Goal: Task Accomplishment & Management: Manage account settings

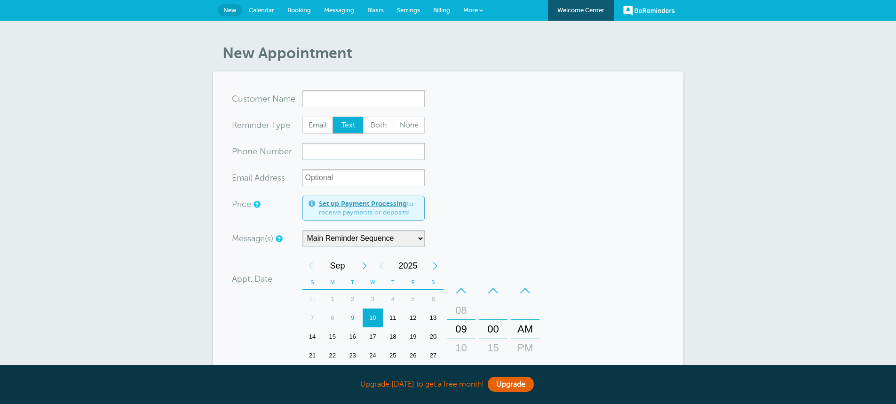
click at [338, 16] on link "Messaging" at bounding box center [339, 10] width 43 height 21
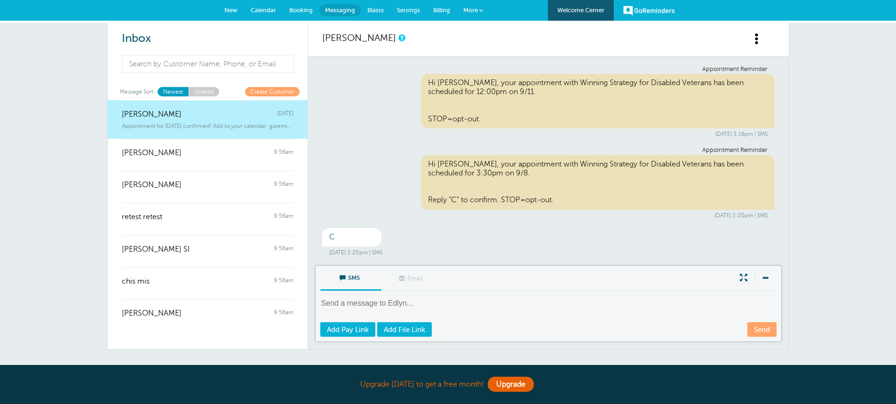
scroll to position [55, 0]
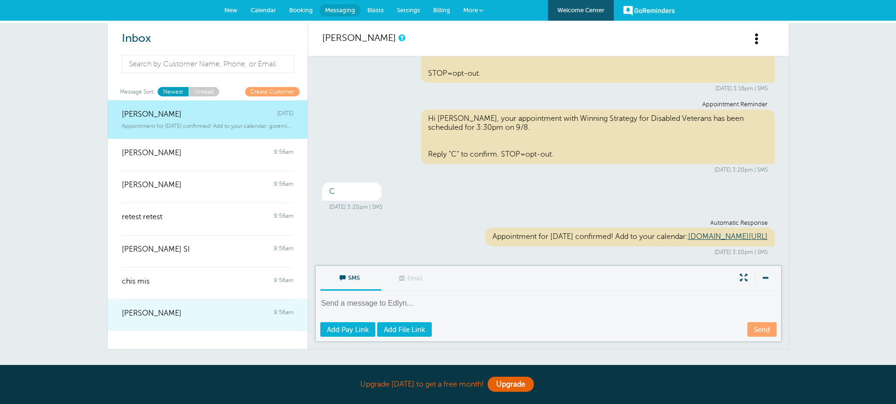
click at [211, 310] on div "Charles Mangini 9:56am" at bounding box center [208, 308] width 172 height 19
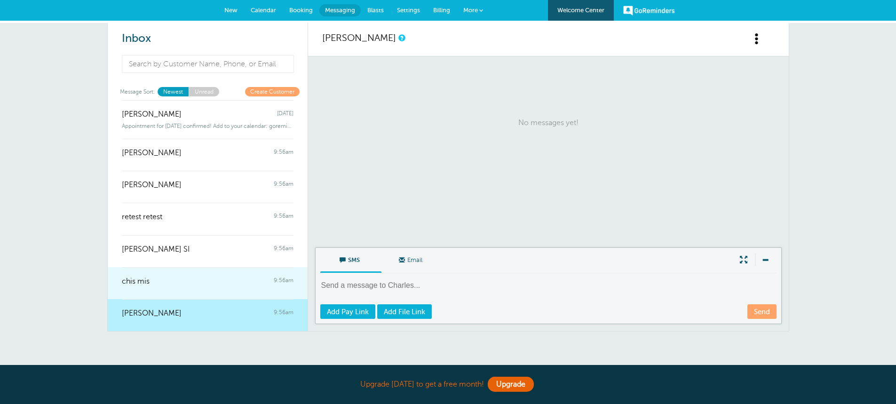
click at [206, 287] on div at bounding box center [208, 288] width 172 height 4
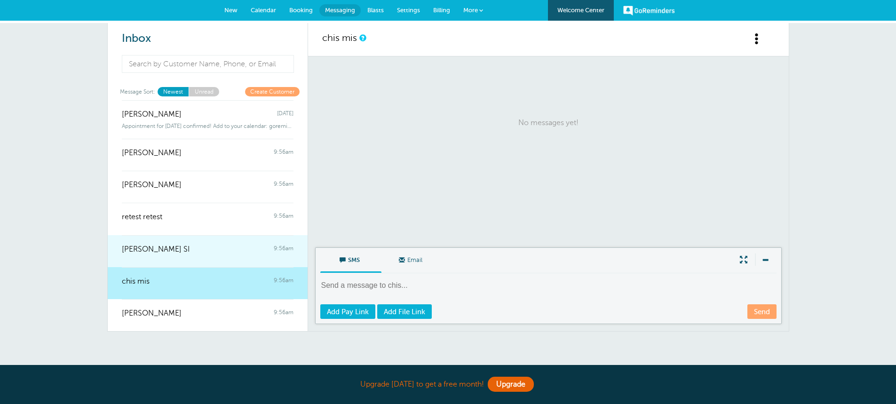
click at [197, 251] on div "MARITES SI 9:56am" at bounding box center [208, 244] width 172 height 19
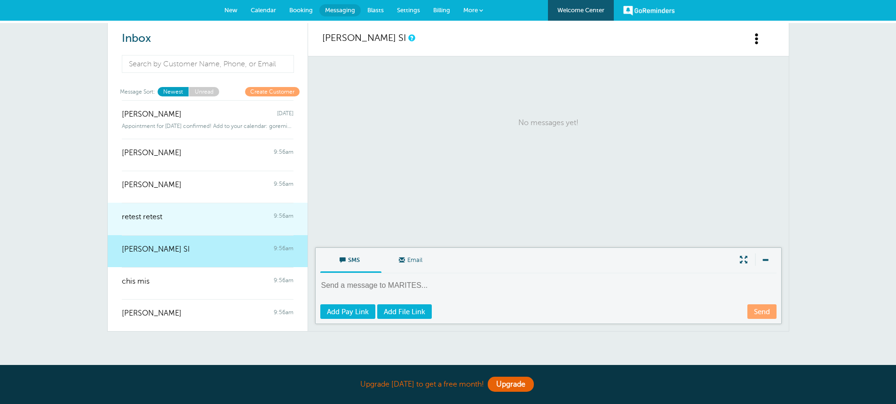
click at [186, 222] on div at bounding box center [208, 224] width 172 height 4
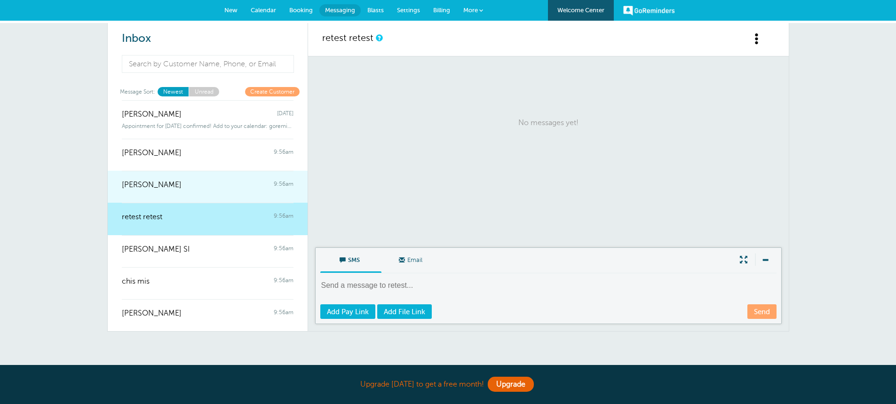
click at [190, 188] on div "Leonardo Vazquez 9:56am" at bounding box center [208, 180] width 172 height 19
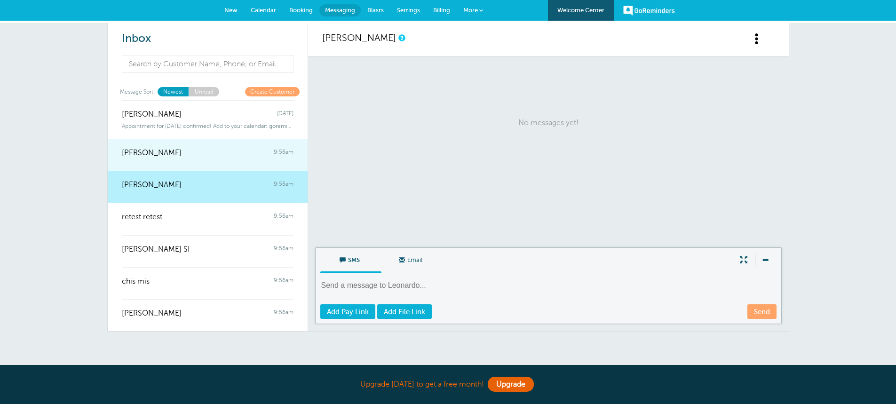
click at [188, 164] on link "Aira Bausa 9:56am" at bounding box center [208, 155] width 200 height 32
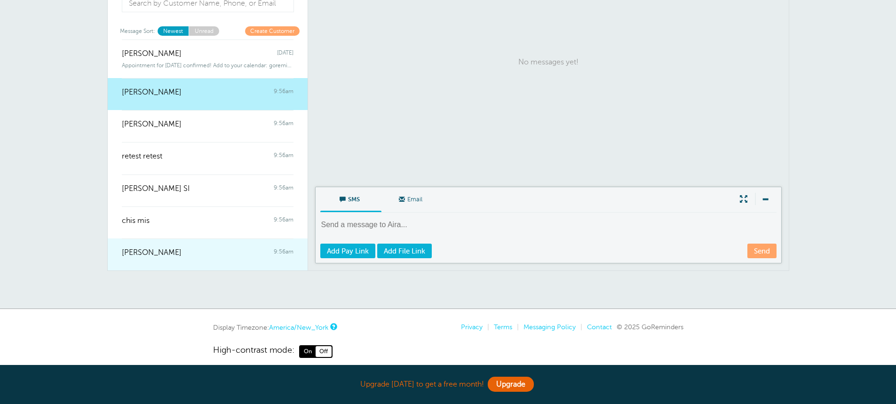
scroll to position [71, 0]
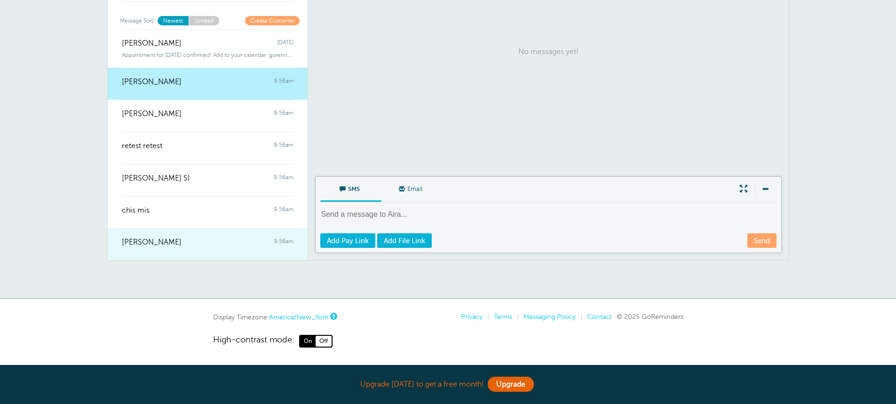
click at [202, 239] on div "Charles Mangini 9:56am" at bounding box center [208, 237] width 172 height 19
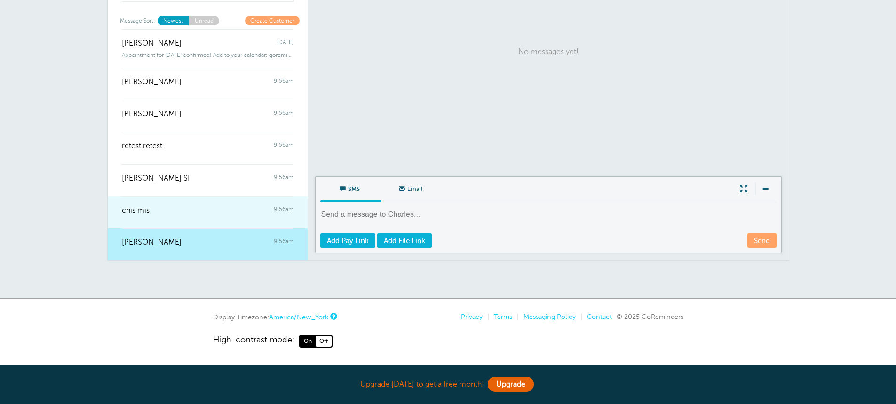
click at [197, 214] on div "chis mis 9:56am" at bounding box center [208, 205] width 172 height 19
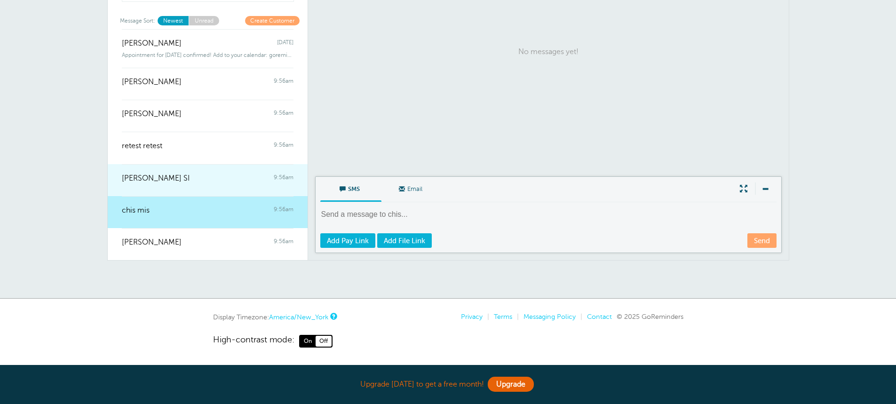
click at [195, 181] on div "MARITES SI 9:56am" at bounding box center [208, 173] width 172 height 19
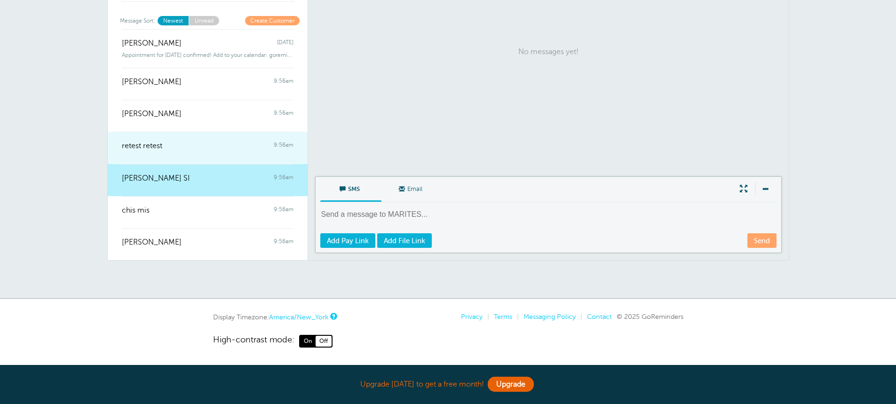
click at [192, 152] on div at bounding box center [208, 153] width 172 height 4
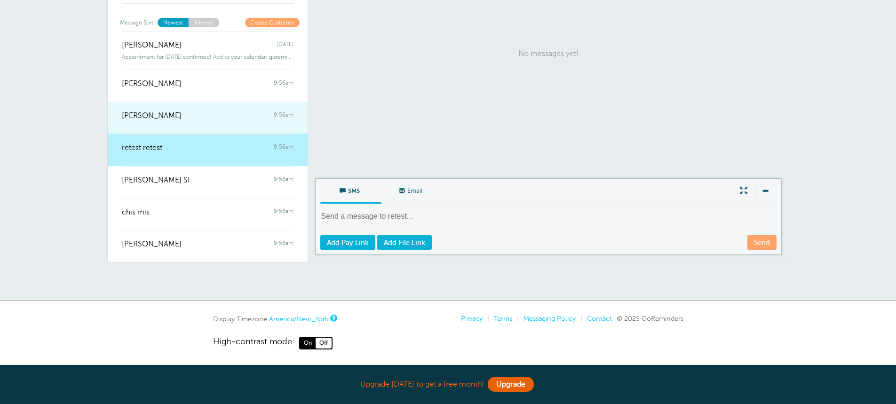
scroll to position [24, 0]
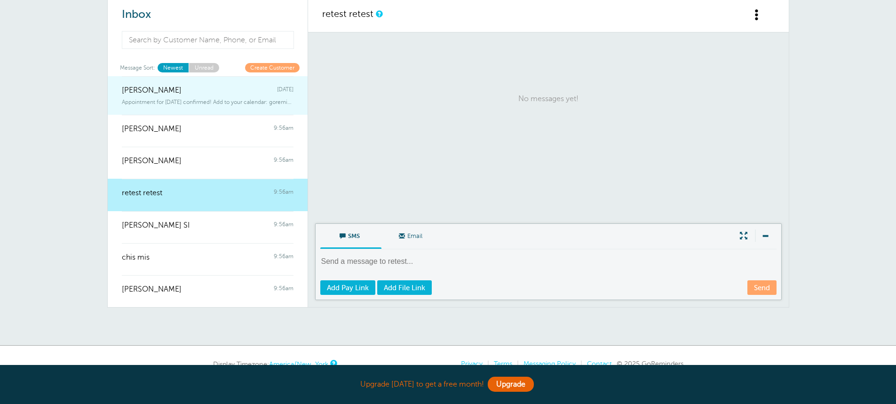
click at [193, 100] on span "Appointment for [DATE] confirmed! Add to your calendar: goreminders" at bounding box center [208, 102] width 172 height 7
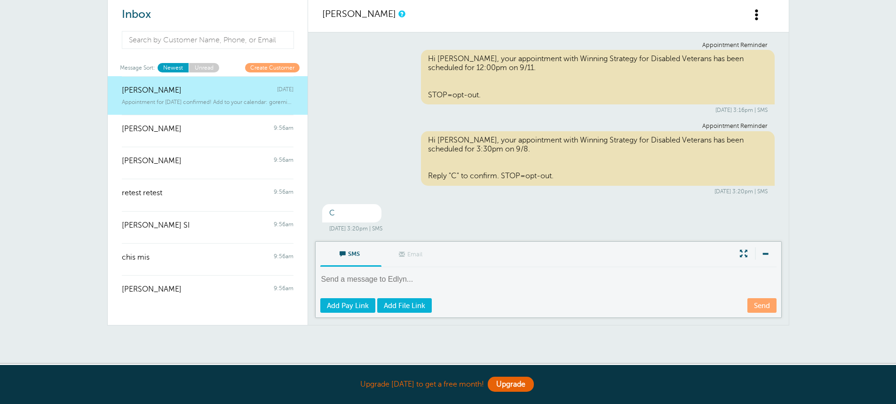
scroll to position [55, 0]
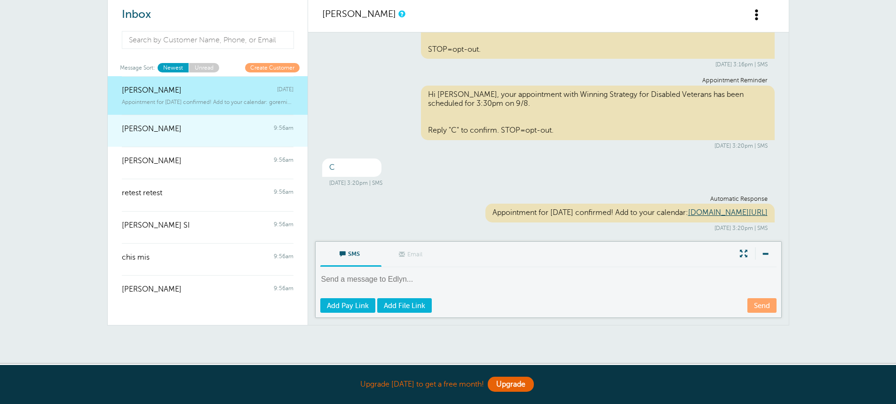
click at [250, 136] on div at bounding box center [208, 136] width 172 height 4
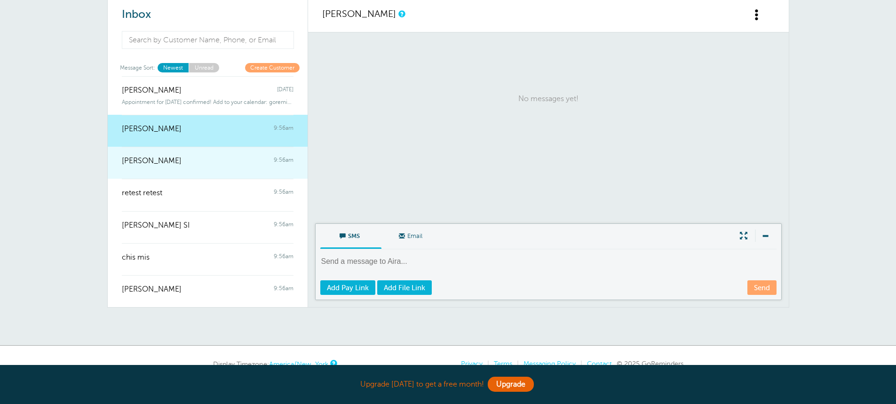
click at [240, 164] on div "Leonardo Vazquez 9:56am" at bounding box center [208, 156] width 172 height 19
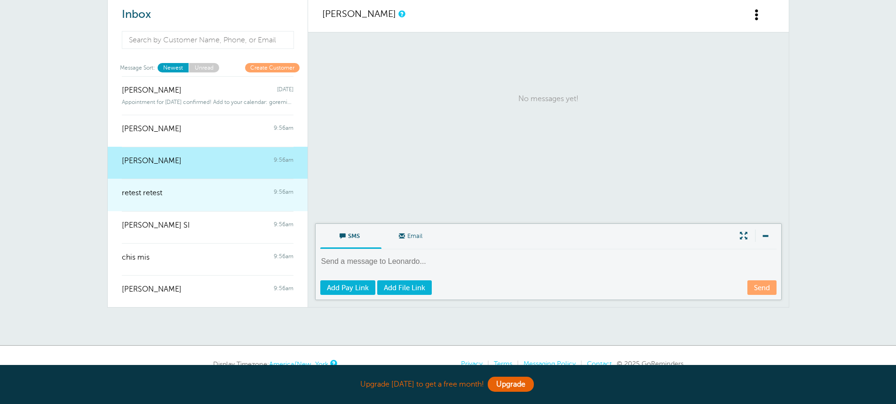
click at [214, 198] on div at bounding box center [208, 200] width 172 height 4
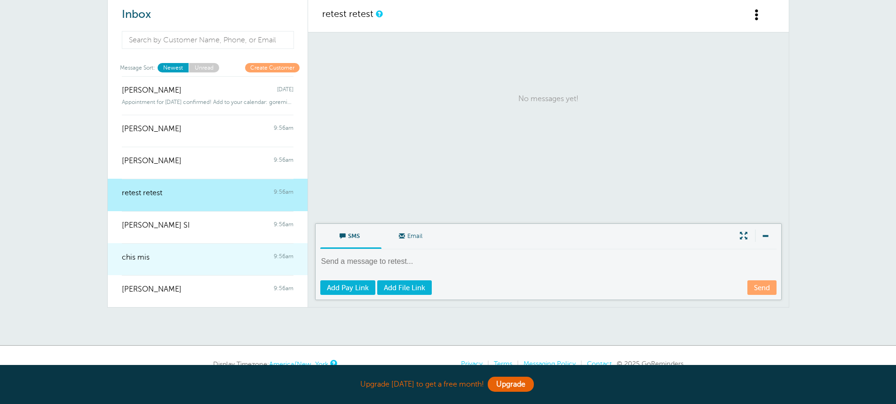
click at [218, 245] on div "chis mis 9:56am" at bounding box center [208, 252] width 172 height 19
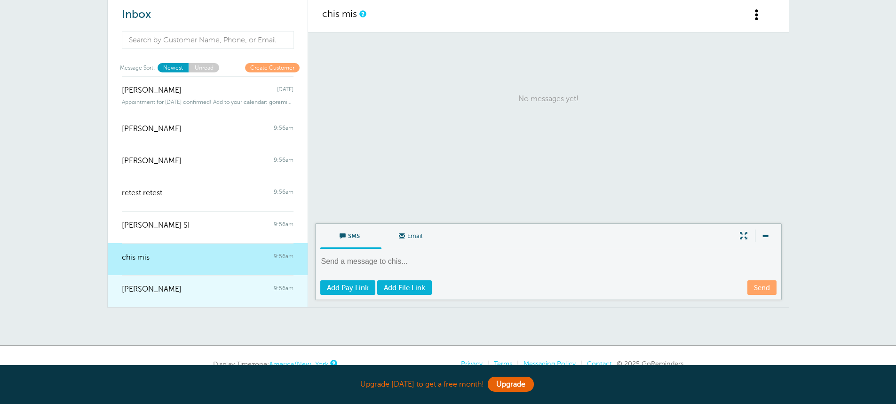
click at [217, 280] on div "Charles Mangini 9:56am" at bounding box center [208, 284] width 172 height 19
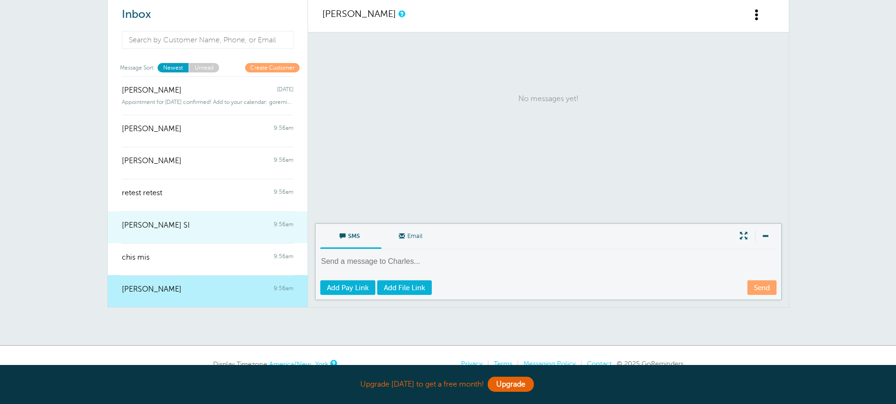
click at [198, 241] on link "MARITES SI 9:56am" at bounding box center [208, 227] width 200 height 32
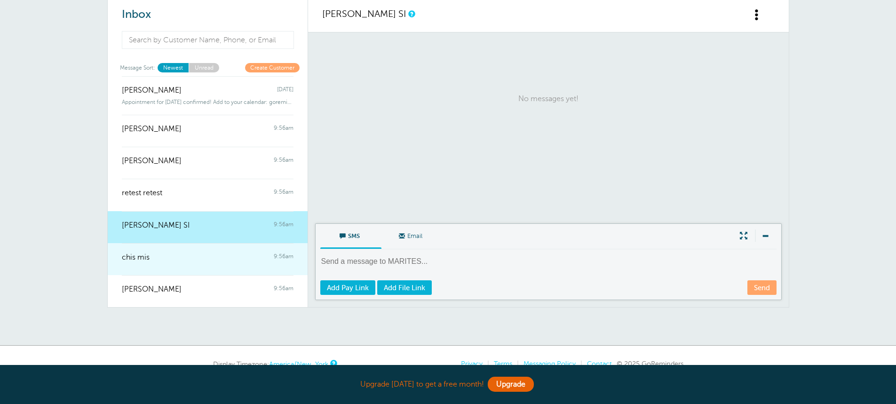
click at [238, 260] on div "chis mis 9:56am" at bounding box center [208, 252] width 172 height 19
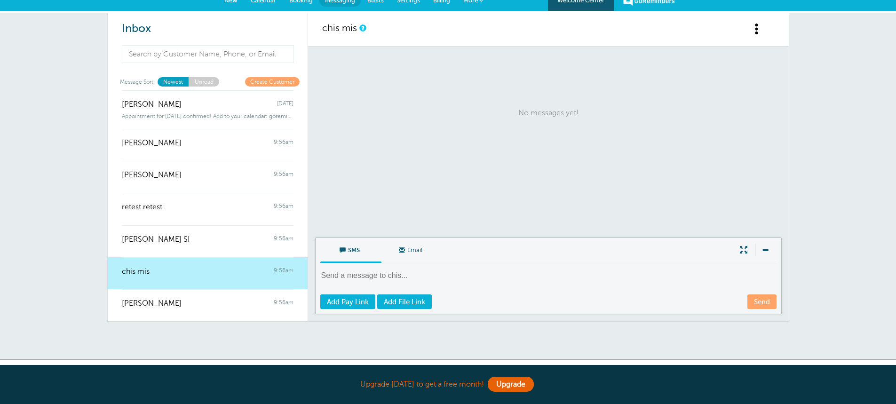
scroll to position [0, 0]
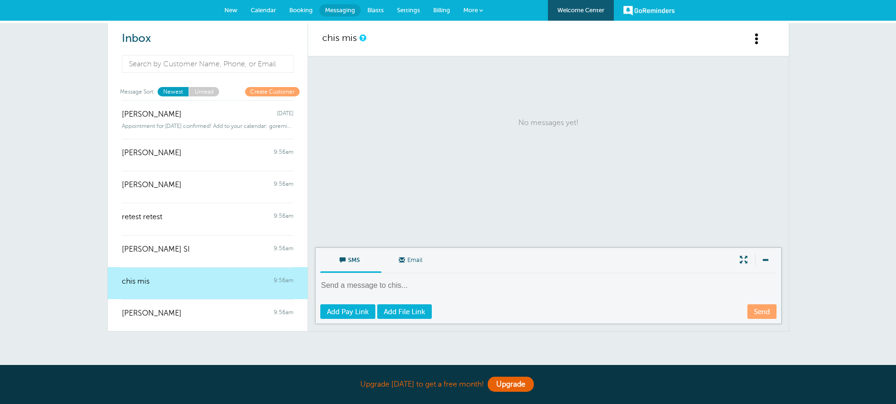
click at [337, 9] on span "Messaging" at bounding box center [340, 10] width 30 height 7
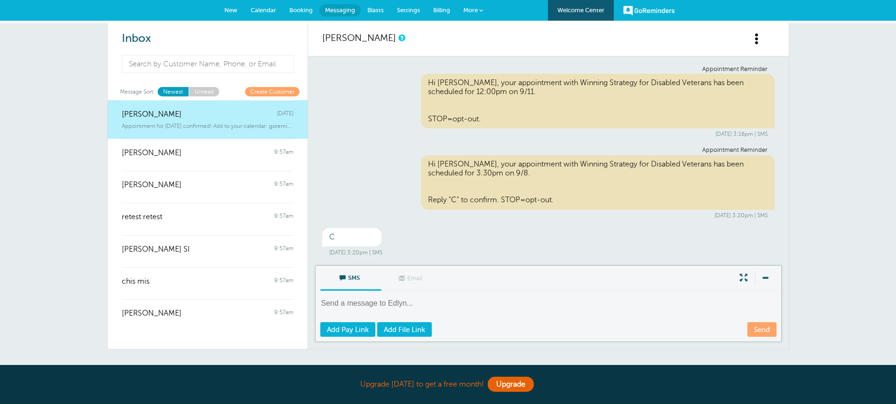
scroll to position [55, 0]
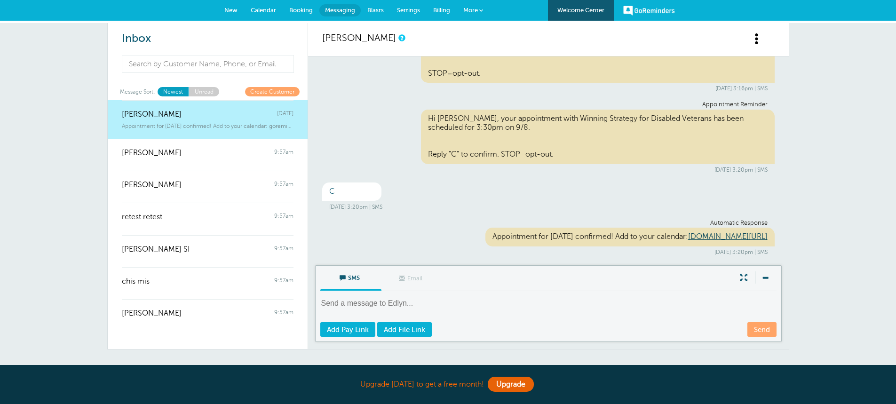
click at [203, 91] on link "Unread" at bounding box center [204, 91] width 31 height 9
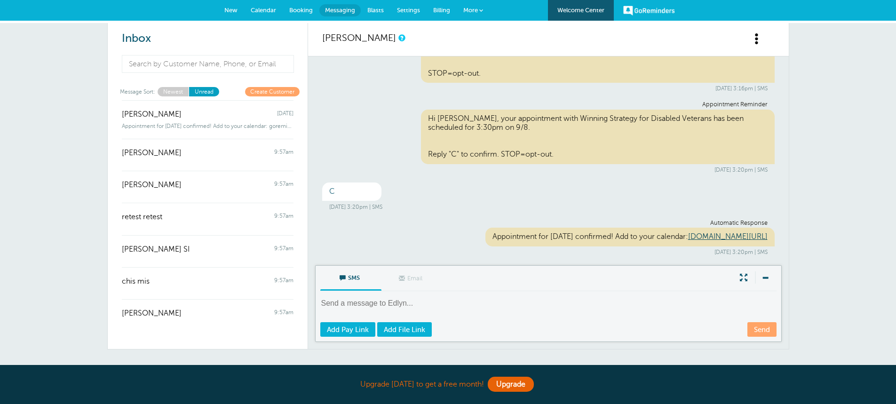
click at [172, 92] on link "Newest" at bounding box center [173, 91] width 31 height 9
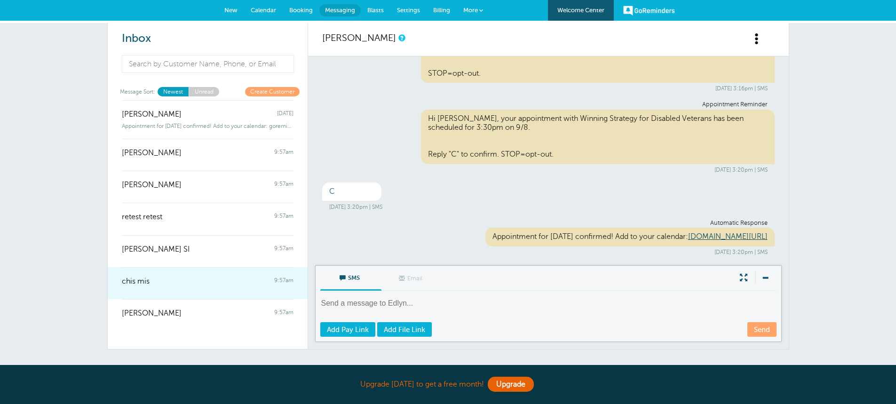
click at [211, 275] on div "chis mis 9:57am" at bounding box center [208, 276] width 172 height 19
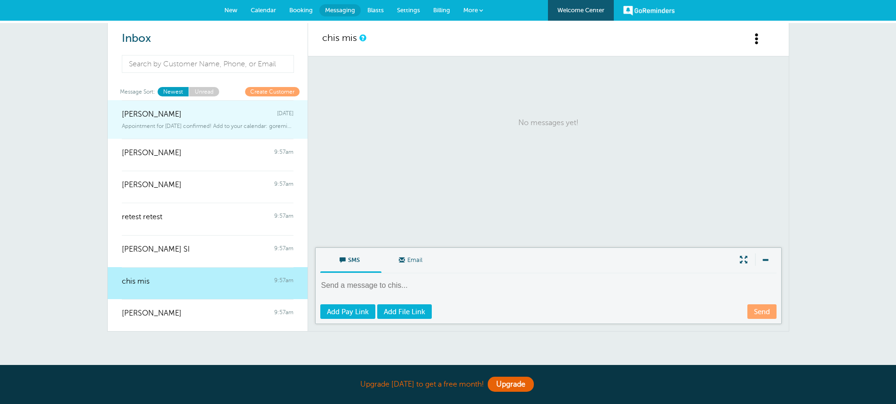
click at [224, 113] on div "Edlyn Padua Monday" at bounding box center [208, 109] width 172 height 19
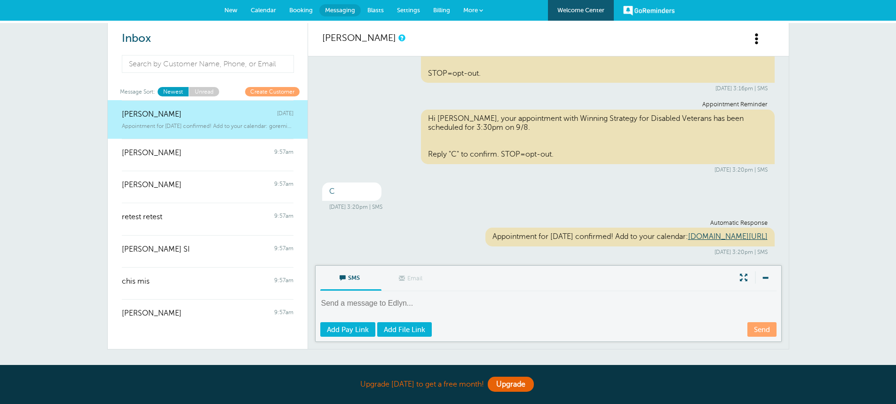
click at [476, 190] on div "C Sep. 8, 2025 at 3:20pm | SMS" at bounding box center [548, 197] width 453 height 28
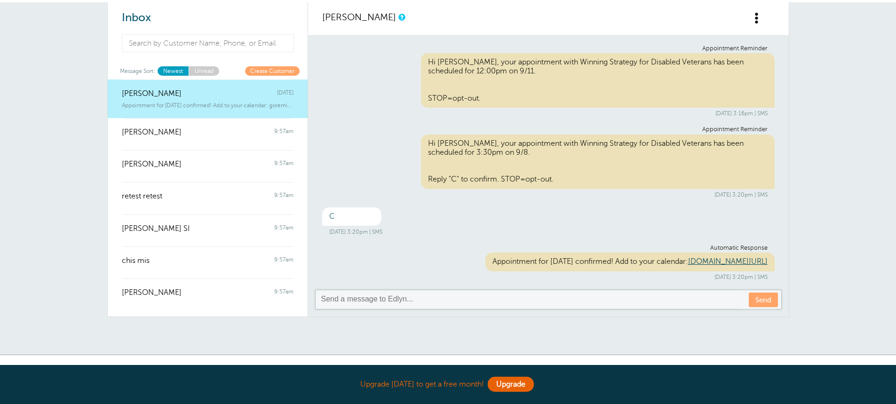
scroll to position [47, 0]
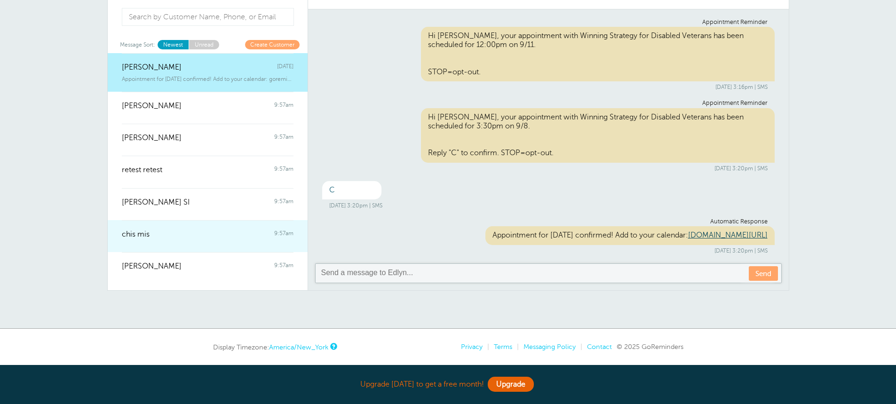
click at [193, 235] on div "chis mis 9:57am" at bounding box center [208, 229] width 172 height 19
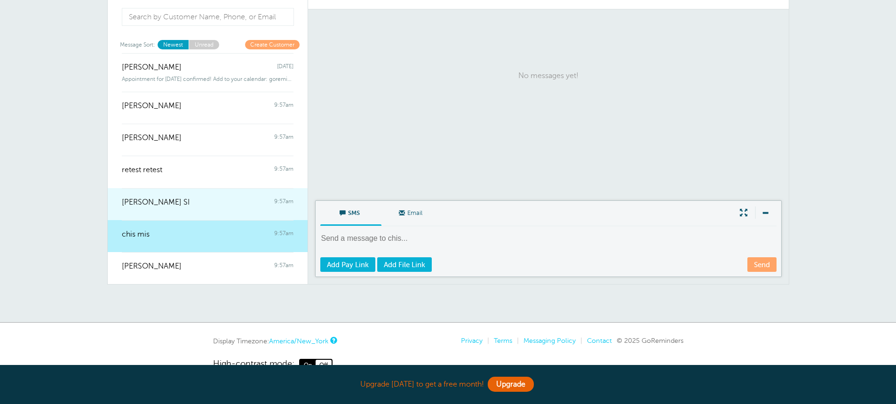
click at [196, 204] on div "MARITES SI 9:57am" at bounding box center [208, 197] width 172 height 19
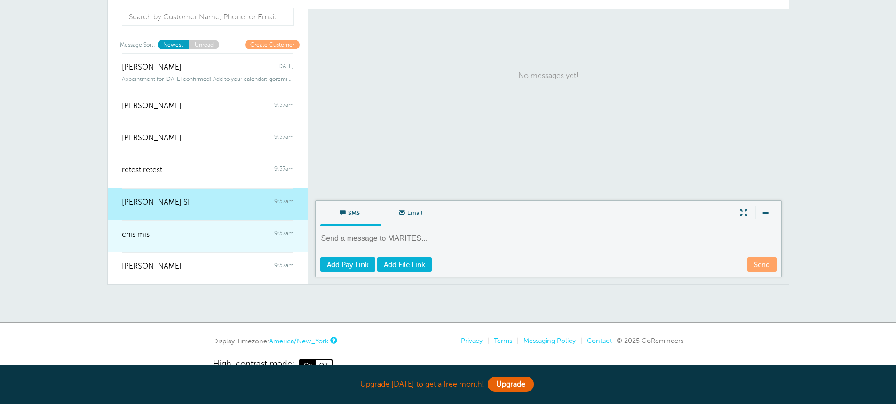
click at [210, 241] on div at bounding box center [208, 241] width 172 height 4
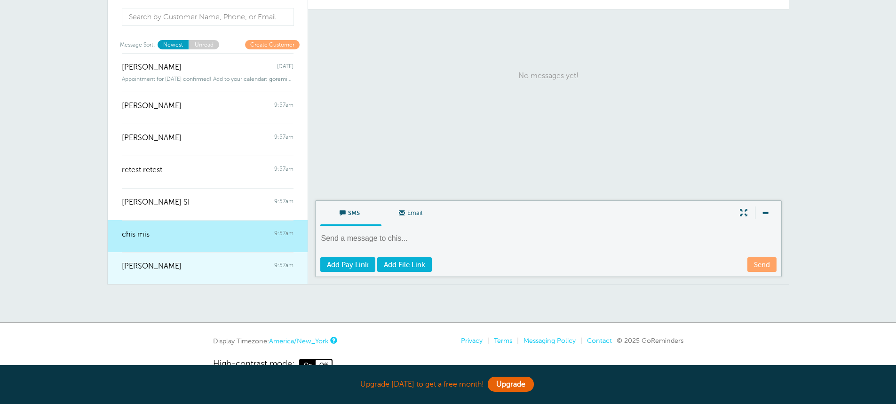
click at [223, 264] on div "Charles Mangini 9:57am" at bounding box center [208, 261] width 172 height 19
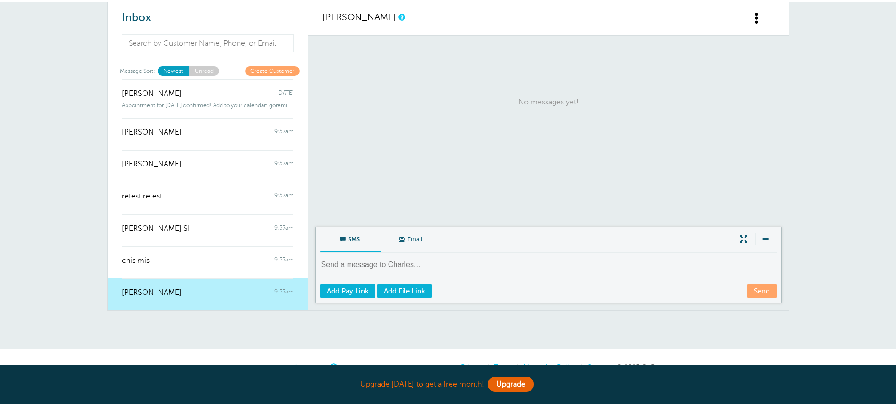
scroll to position [0, 0]
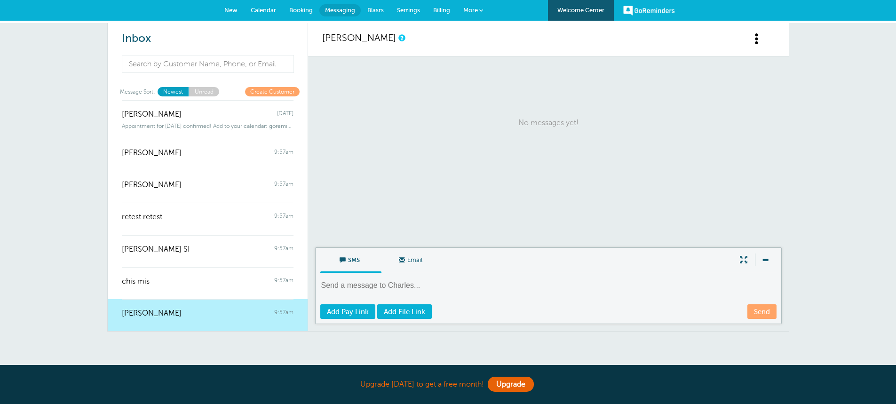
click at [343, 10] on span "Messaging" at bounding box center [340, 10] width 30 height 7
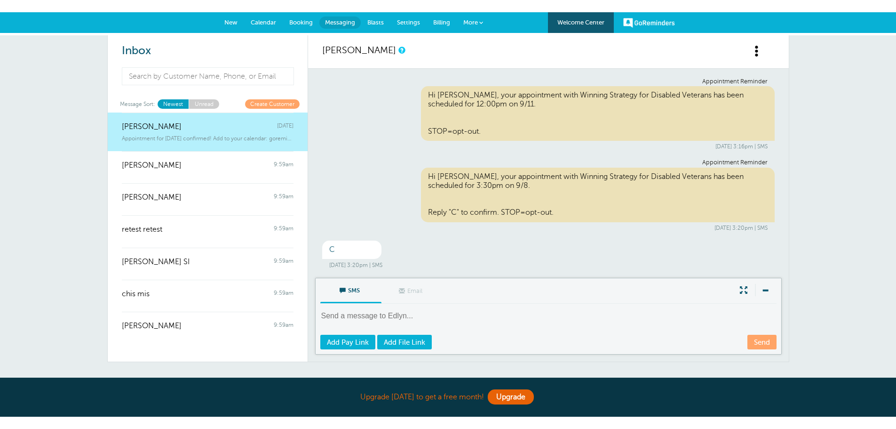
scroll to position [55, 0]
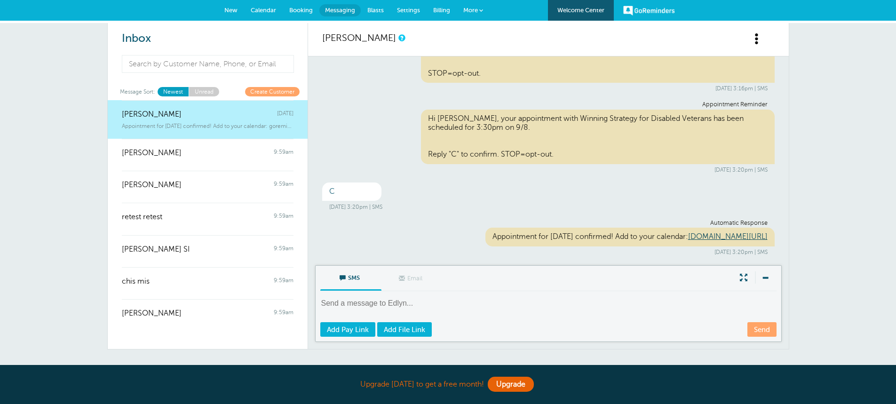
click at [372, 220] on div "Automatic Response Appointment for [DATE] confirmed! Add to your calendar: [DOM…" at bounding box center [548, 238] width 453 height 36
click at [174, 89] on link "Newest" at bounding box center [173, 91] width 31 height 9
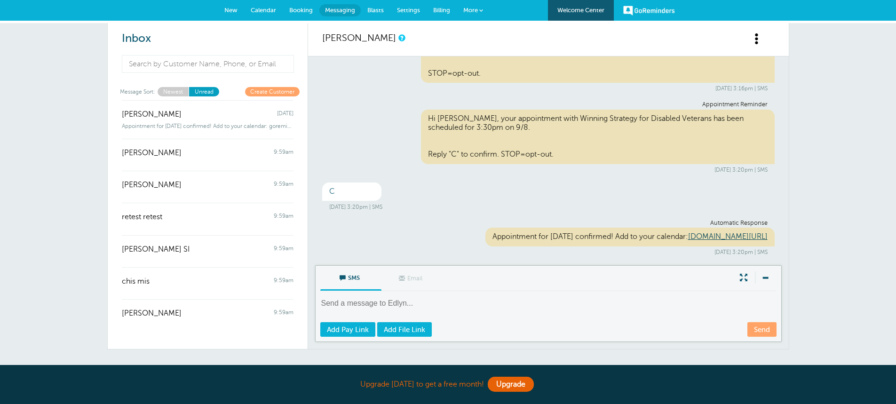
click at [205, 92] on link "Unread" at bounding box center [204, 91] width 31 height 9
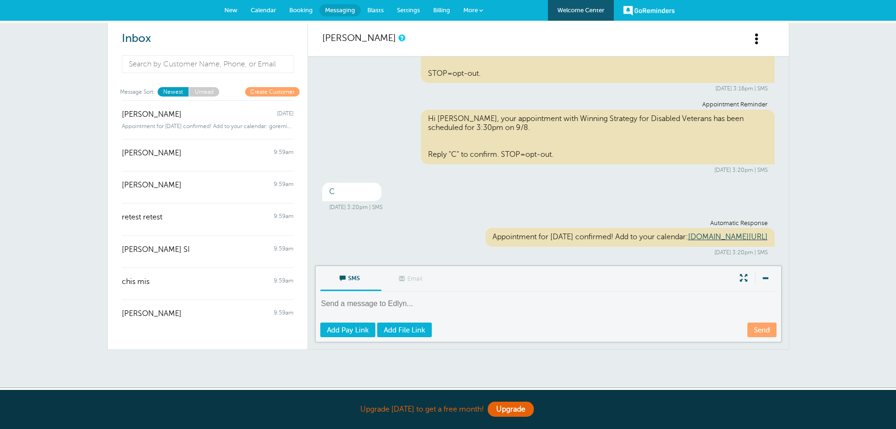
scroll to position [0, 0]
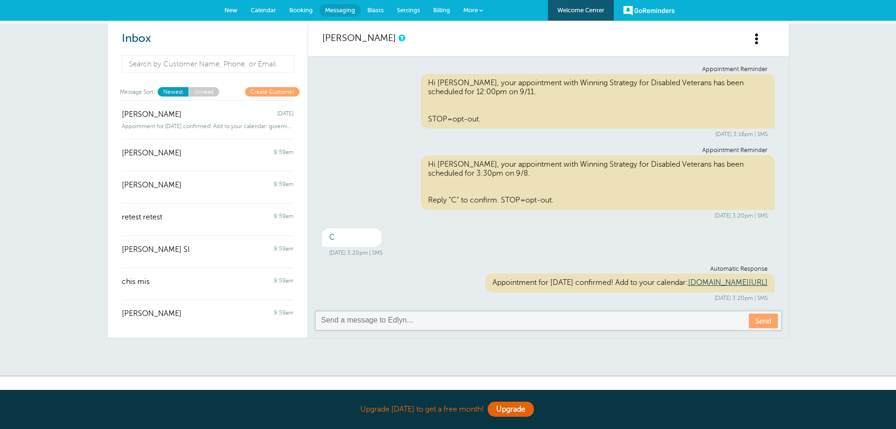
click at [294, 8] on span "Booking" at bounding box center [301, 10] width 24 height 7
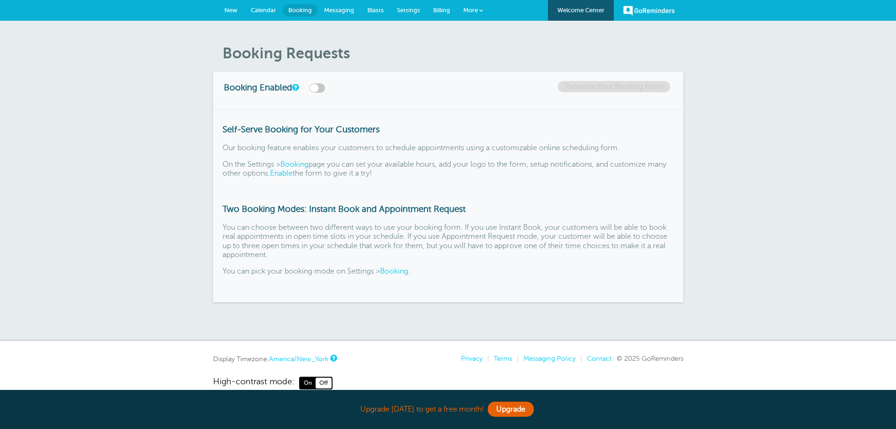
click at [248, 10] on link "Calendar" at bounding box center [263, 10] width 39 height 21
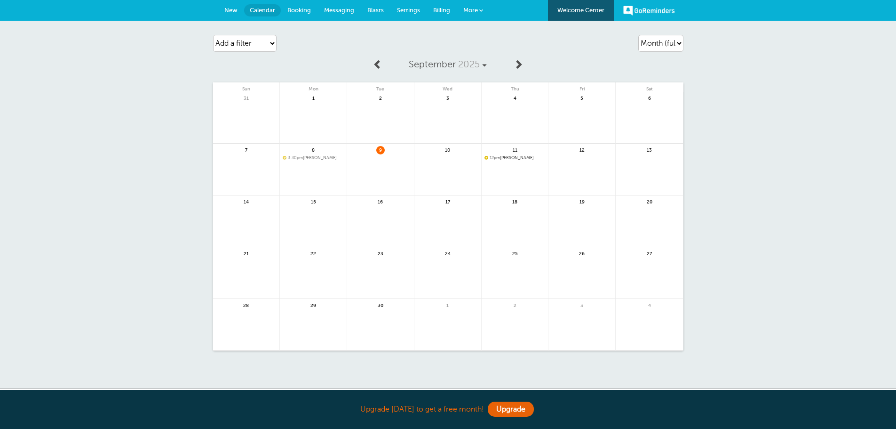
click at [307, 8] on span "Booking" at bounding box center [299, 10] width 24 height 7
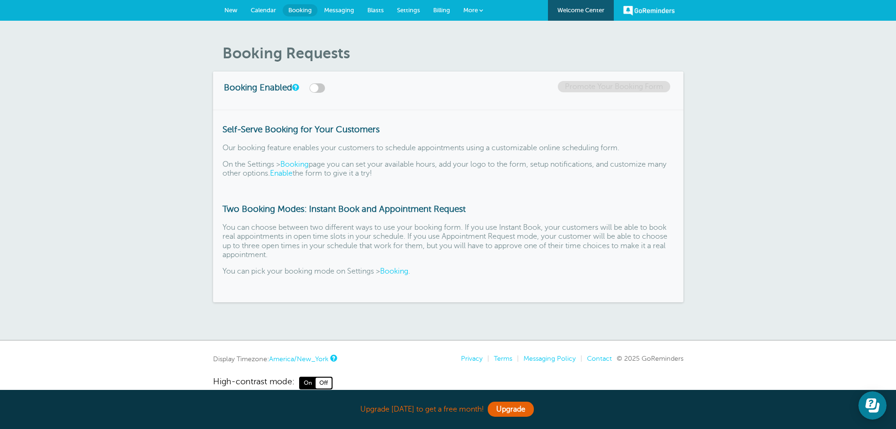
click at [268, 12] on span "Calendar" at bounding box center [263, 10] width 25 height 7
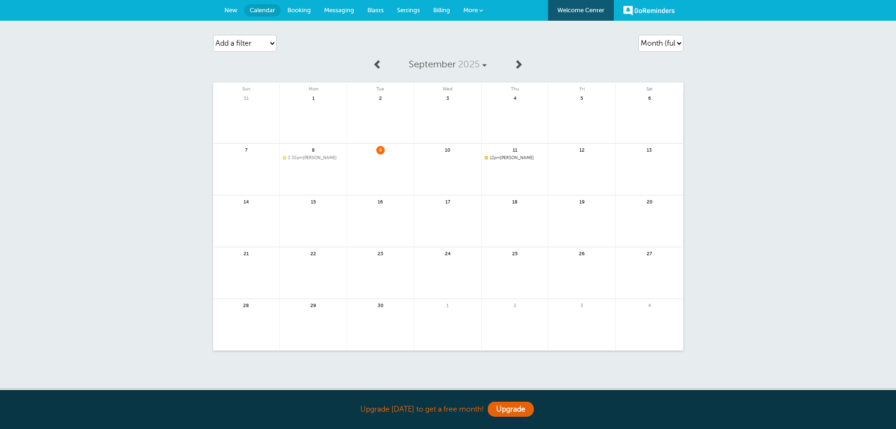
click at [304, 11] on span "Booking" at bounding box center [299, 10] width 24 height 7
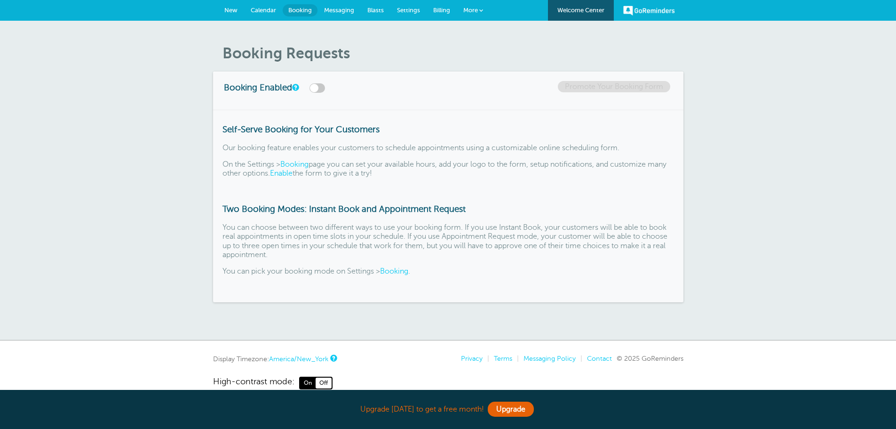
click at [329, 13] on span "Messaging" at bounding box center [339, 10] width 30 height 7
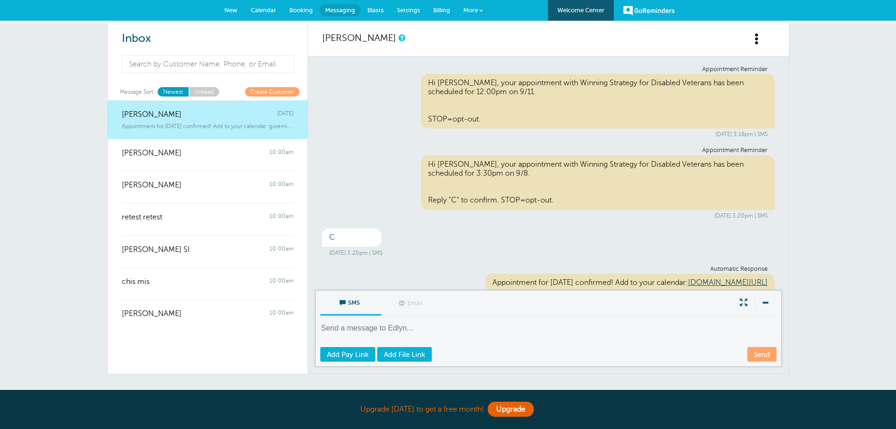
scroll to position [30, 0]
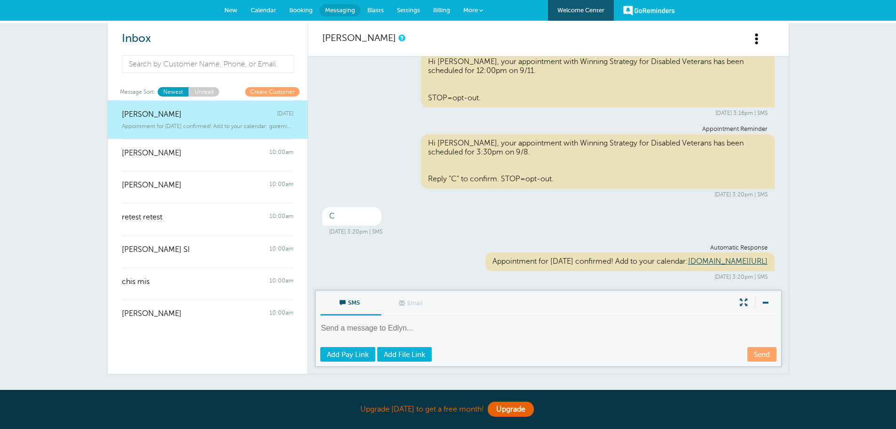
click at [374, 16] on link "Blasts" at bounding box center [376, 10] width 30 height 21
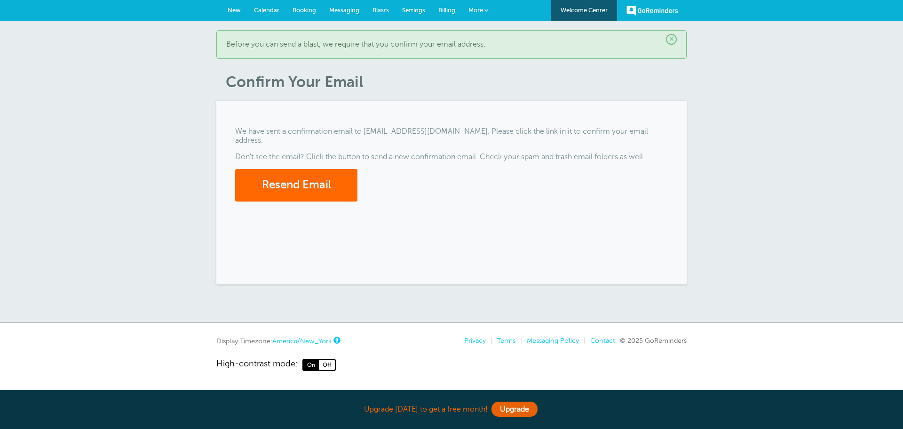
click at [403, 12] on span "Settings" at bounding box center [413, 10] width 23 height 7
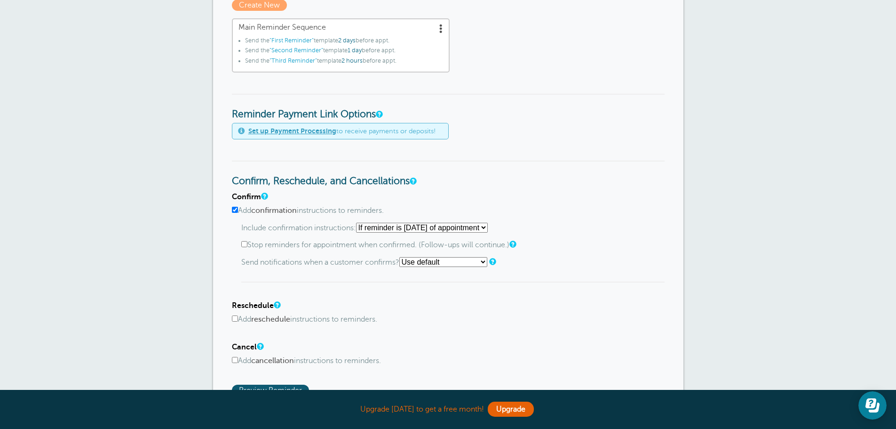
scroll to position [282, 0]
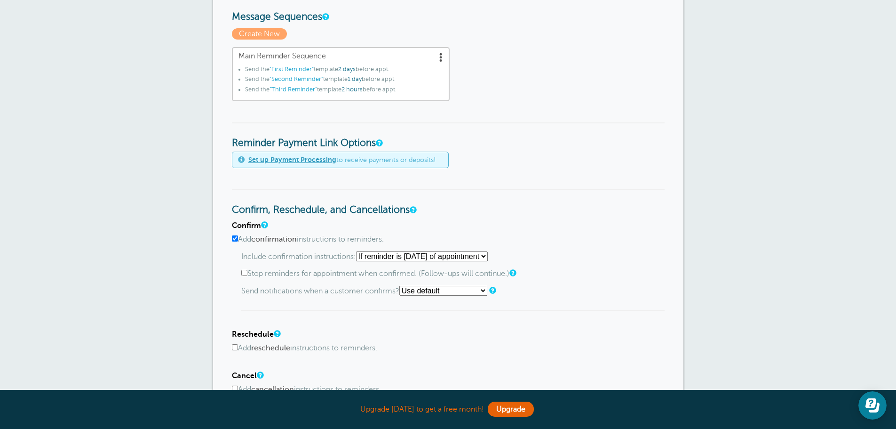
click at [611, 330] on h4 "Reschedule" at bounding box center [448, 334] width 433 height 9
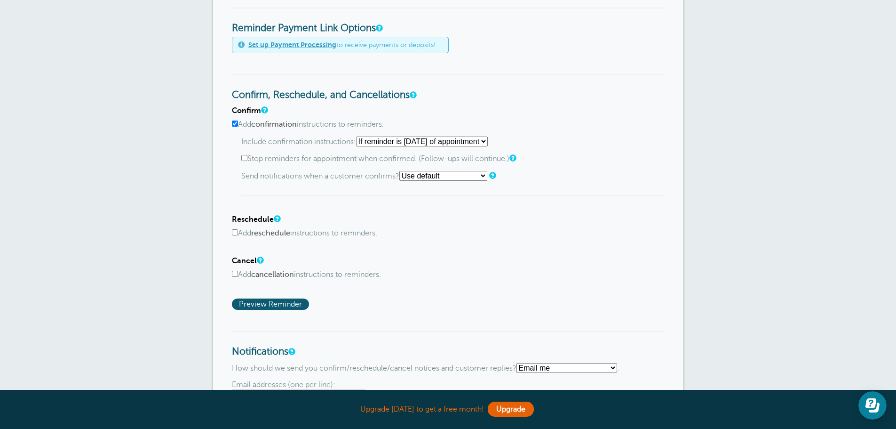
scroll to position [423, 0]
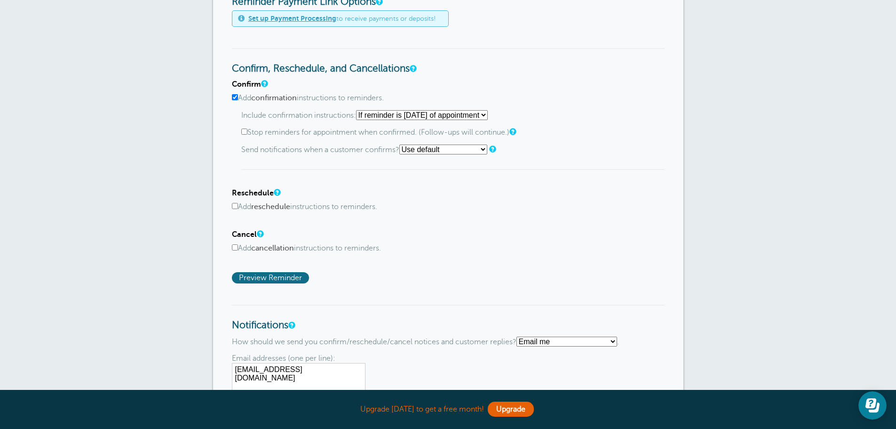
click at [282, 274] on span "Preview Reminder" at bounding box center [270, 277] width 77 height 11
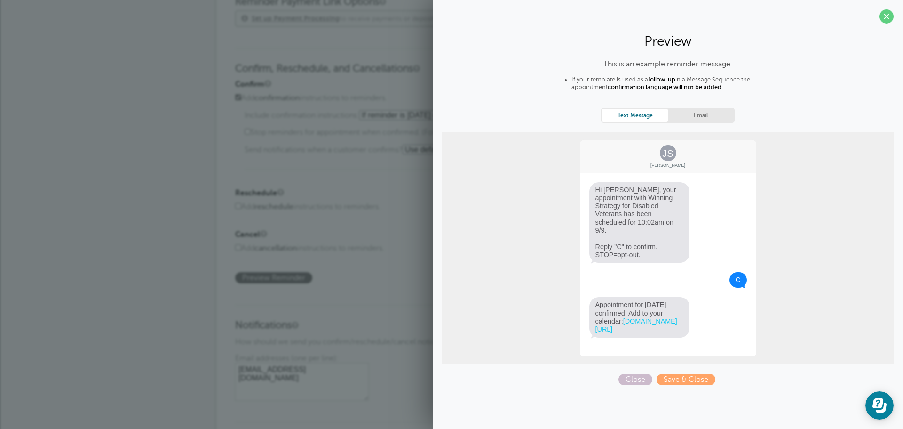
click at [713, 110] on link "Email" at bounding box center [701, 115] width 66 height 13
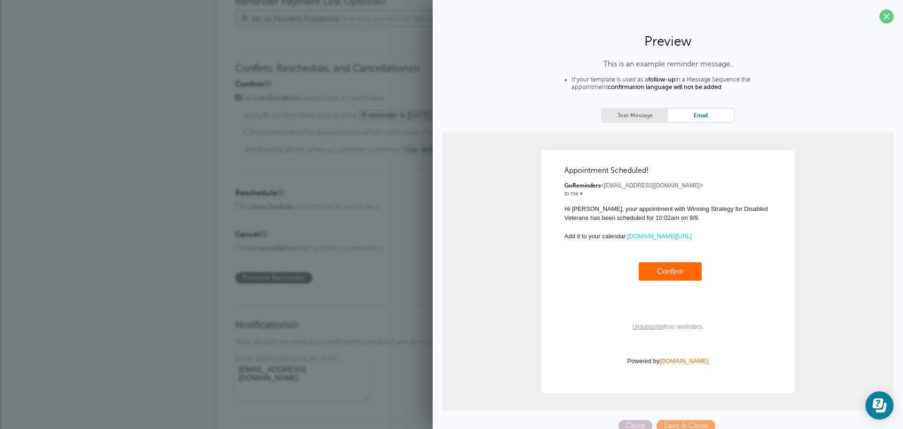
click at [640, 108] on div "Text Message Email" at bounding box center [668, 115] width 134 height 15
click at [637, 112] on link "Text Message" at bounding box center [635, 115] width 66 height 13
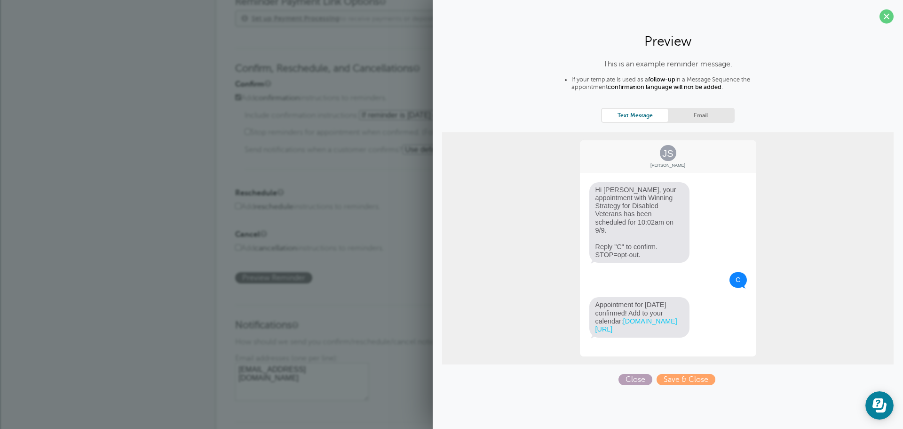
click at [631, 378] on span "Close" at bounding box center [636, 378] width 34 height 11
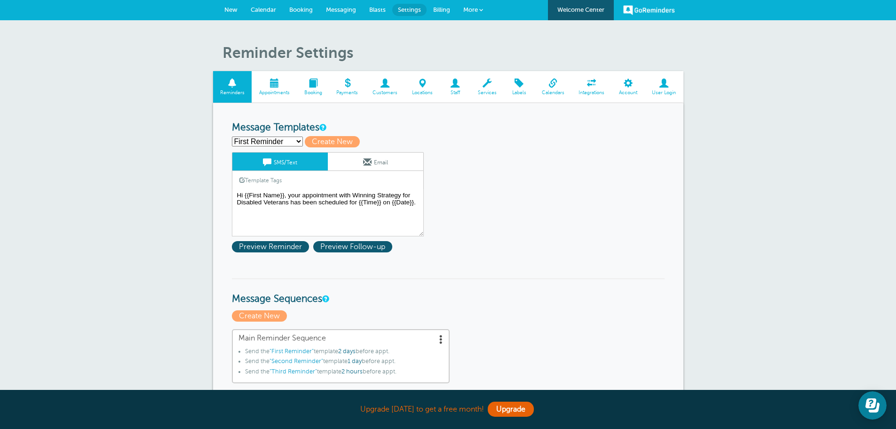
scroll to position [0, 0]
click at [335, 9] on span "Messaging" at bounding box center [341, 10] width 30 height 7
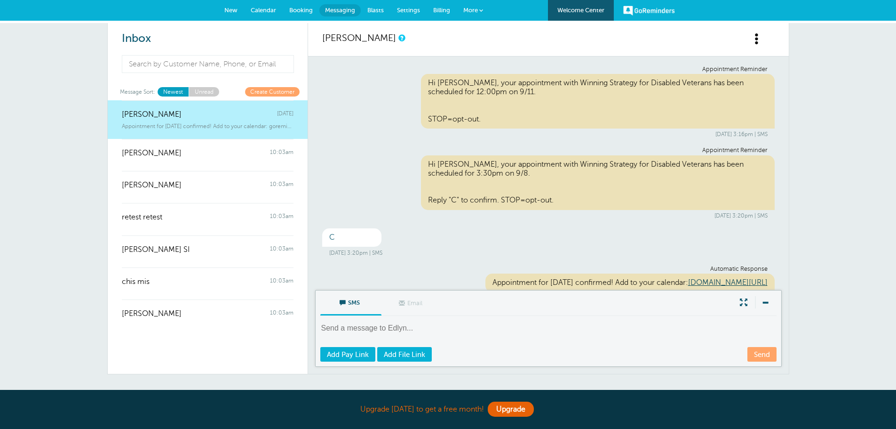
scroll to position [30, 0]
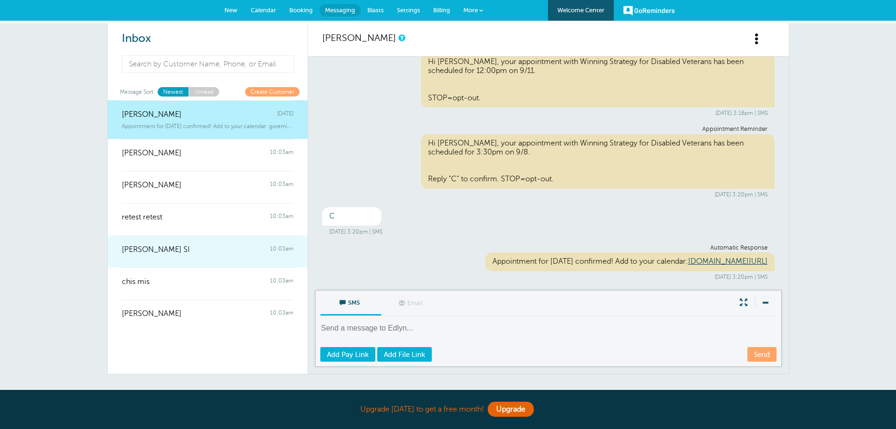
click at [241, 259] on link "[PERSON_NAME] SI 10:03am" at bounding box center [208, 251] width 200 height 32
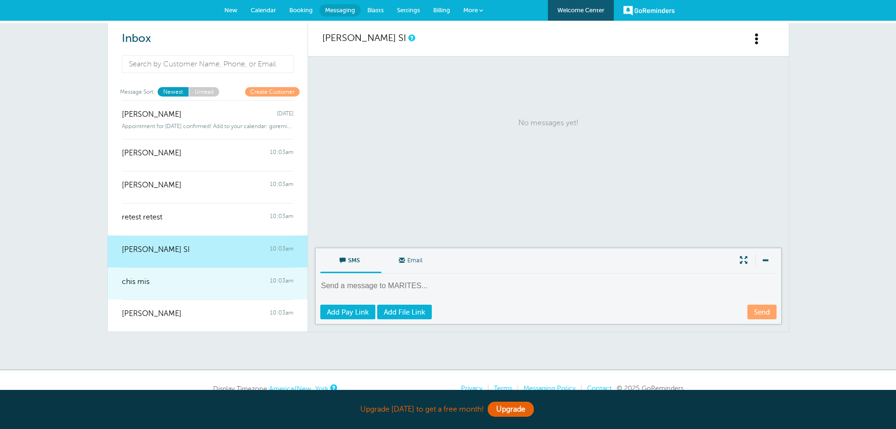
click at [256, 288] on div at bounding box center [208, 288] width 172 height 4
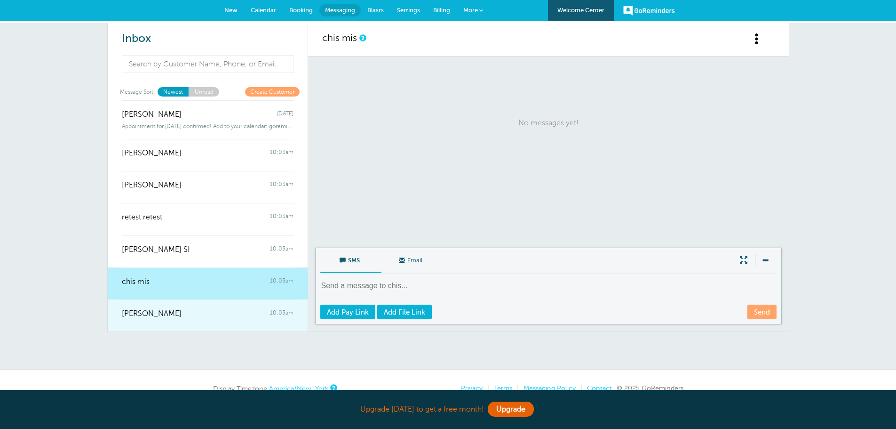
click at [255, 312] on div "[PERSON_NAME] 10:03am" at bounding box center [208, 308] width 172 height 19
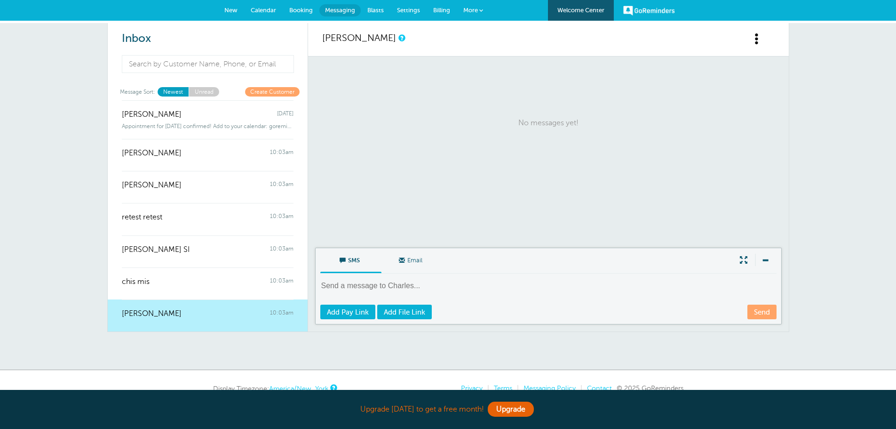
click at [302, 8] on span "Booking" at bounding box center [301, 10] width 24 height 7
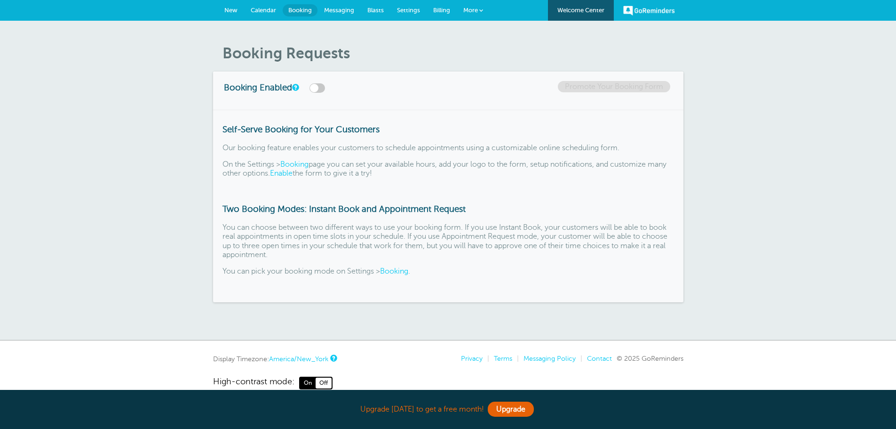
click at [266, 8] on span "Calendar" at bounding box center [263, 10] width 25 height 7
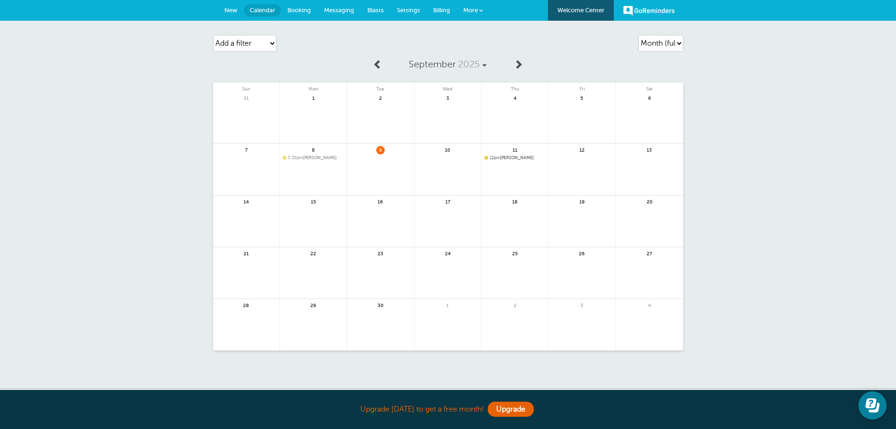
click at [380, 151] on span "9" at bounding box center [380, 149] width 8 height 7
click at [338, 11] on span "Messaging" at bounding box center [339, 10] width 30 height 7
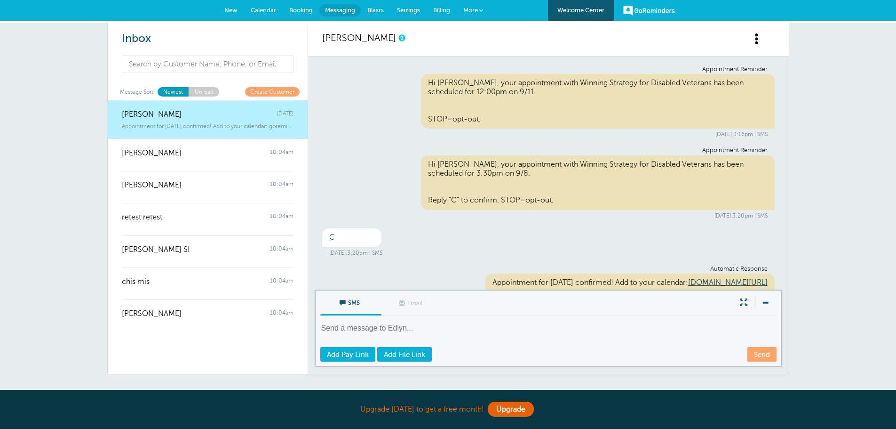
scroll to position [30, 0]
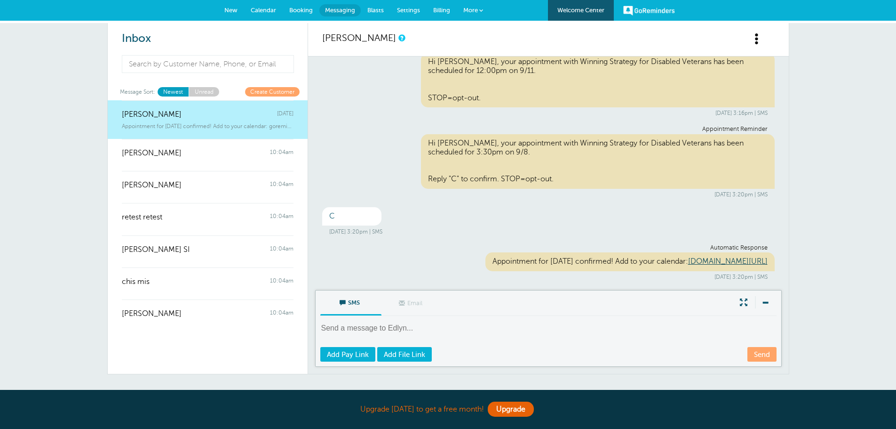
click at [234, 10] on span "New" at bounding box center [230, 10] width 13 height 7
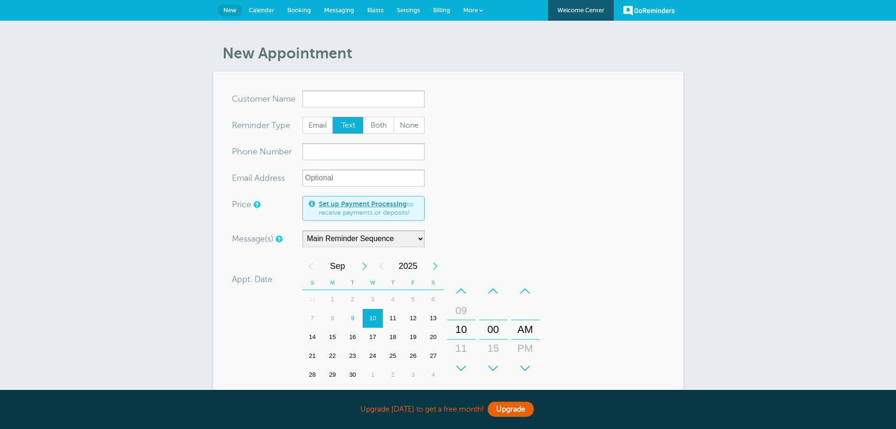
click at [296, 15] on link "Booking" at bounding box center [299, 10] width 37 height 21
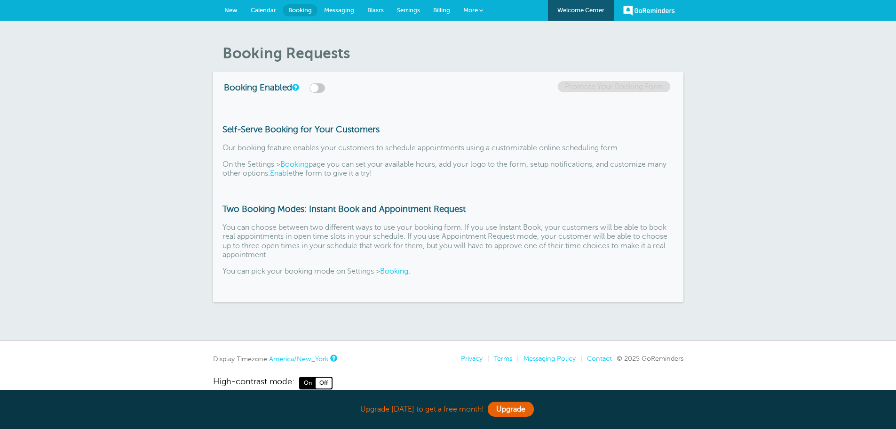
click at [268, 9] on span "Calendar" at bounding box center [263, 10] width 25 height 7
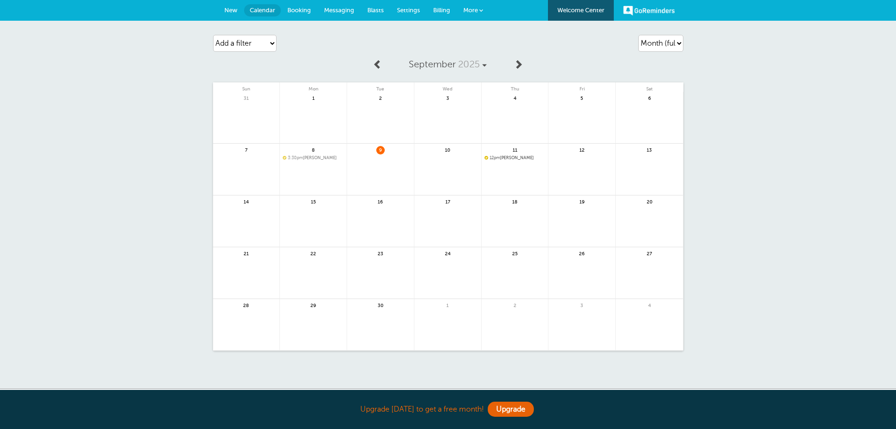
click at [336, 13] on span "Messaging" at bounding box center [339, 10] width 30 height 7
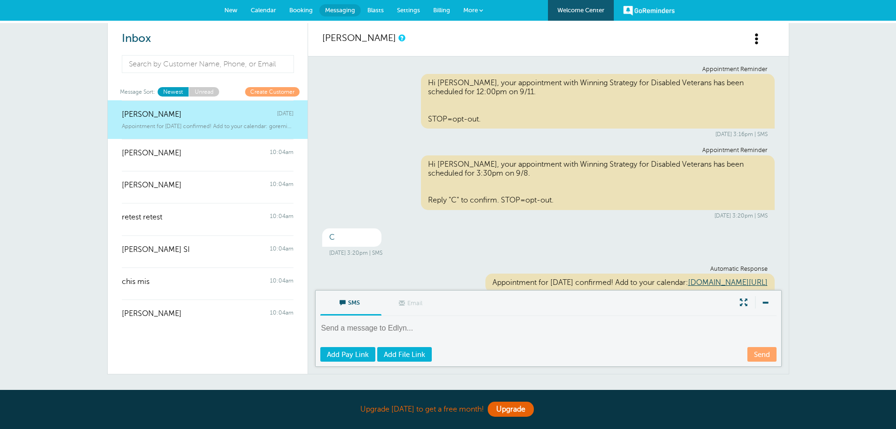
scroll to position [30, 0]
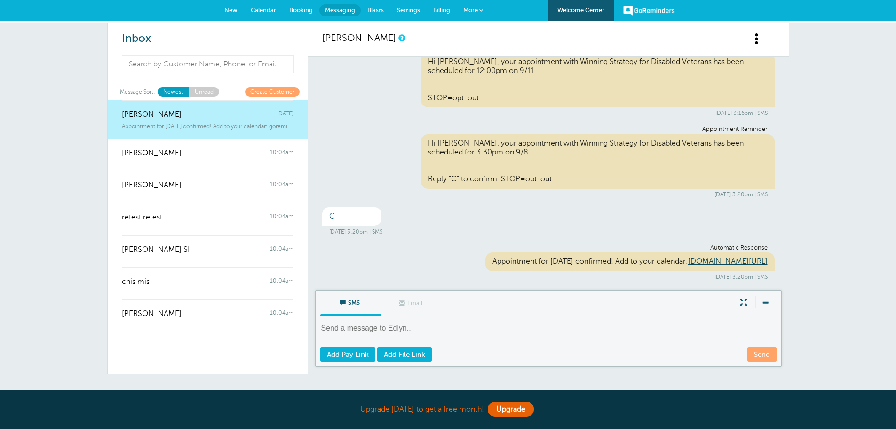
click at [413, 11] on span "Settings" at bounding box center [408, 10] width 23 height 7
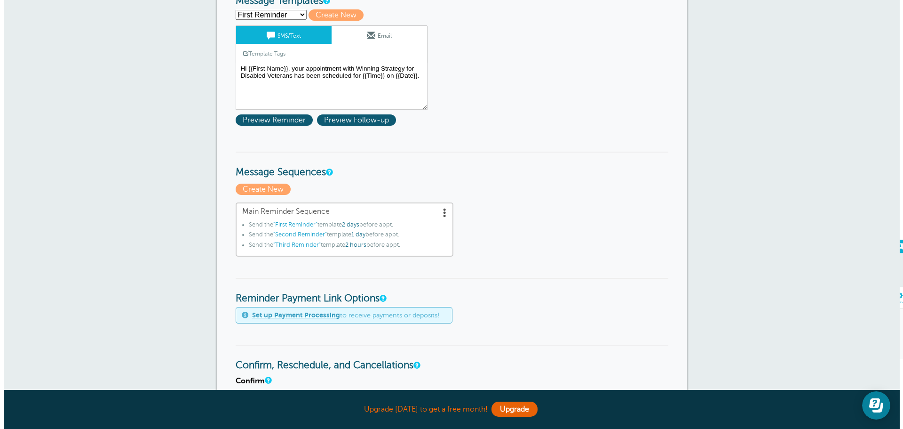
scroll to position [141, 0]
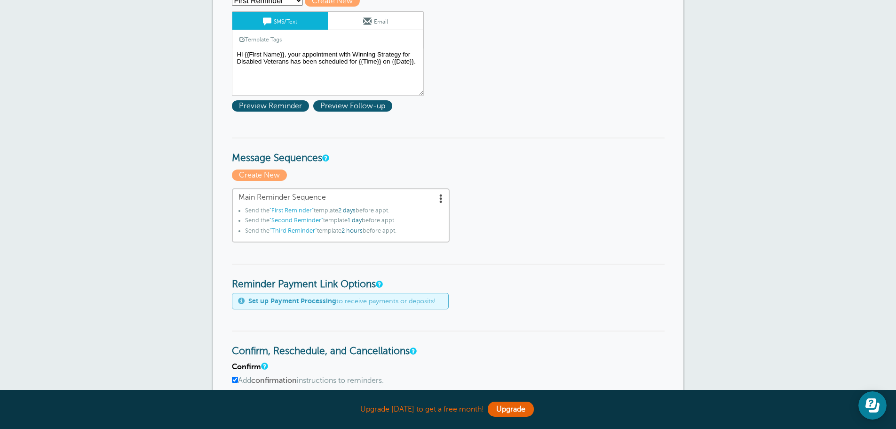
click at [300, 218] on span ""Second Reminder"" at bounding box center [297, 220] width 54 height 7
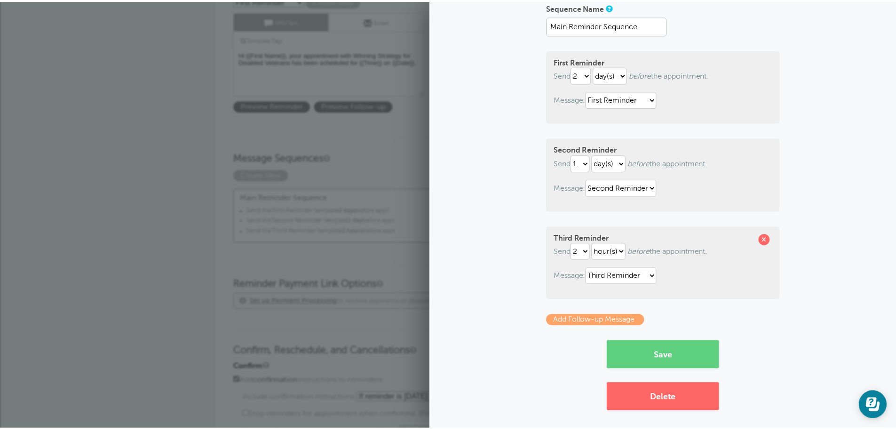
scroll to position [73, 0]
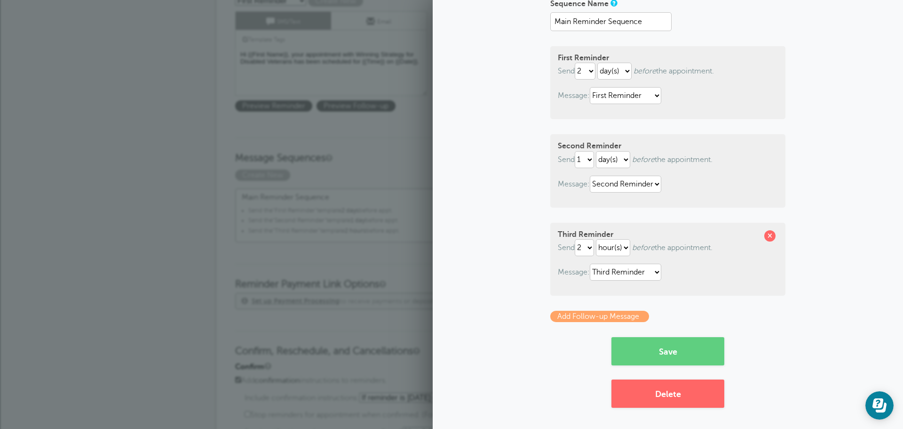
click at [551, 344] on form "Sequence Name Main Reminder Sequence First Reminder Send immediately 1 2 3 4 5 …" at bounding box center [667, 180] width 235 height 369
click at [506, 278] on div "Sequence Name Main Reminder Sequence First Reminder Send immediately 1 2 3 4 5 …" at bounding box center [668, 202] width 452 height 412
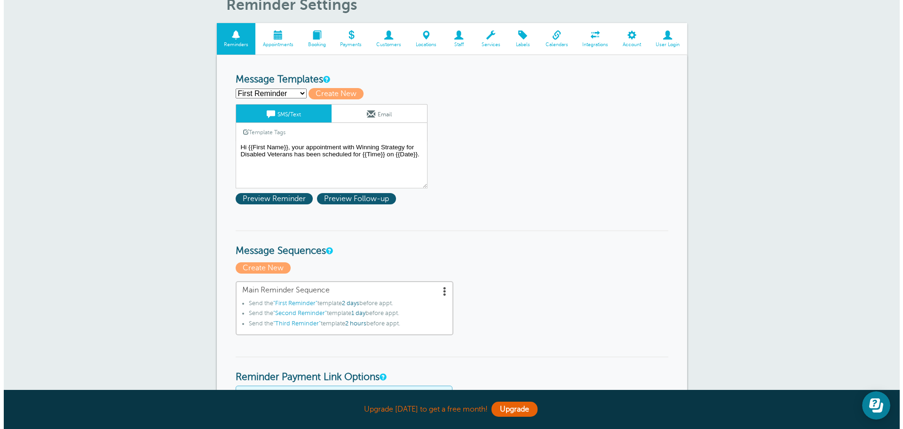
scroll to position [47, 0]
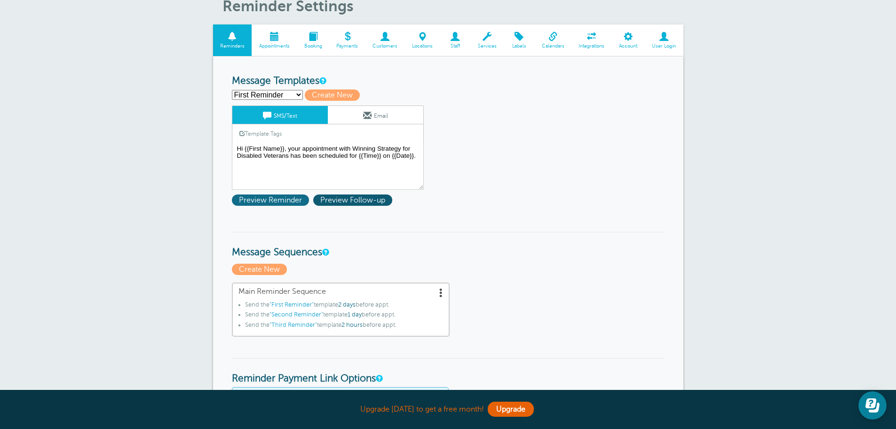
click at [286, 199] on span "Preview Reminder" at bounding box center [270, 199] width 77 height 11
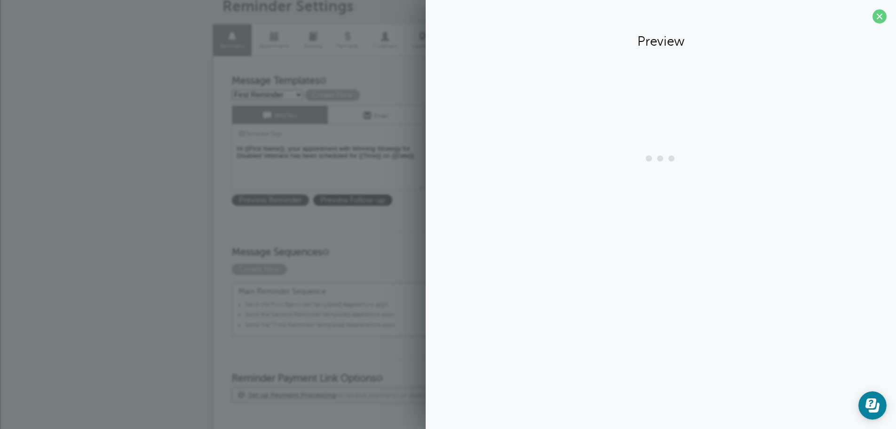
scroll to position [0, 0]
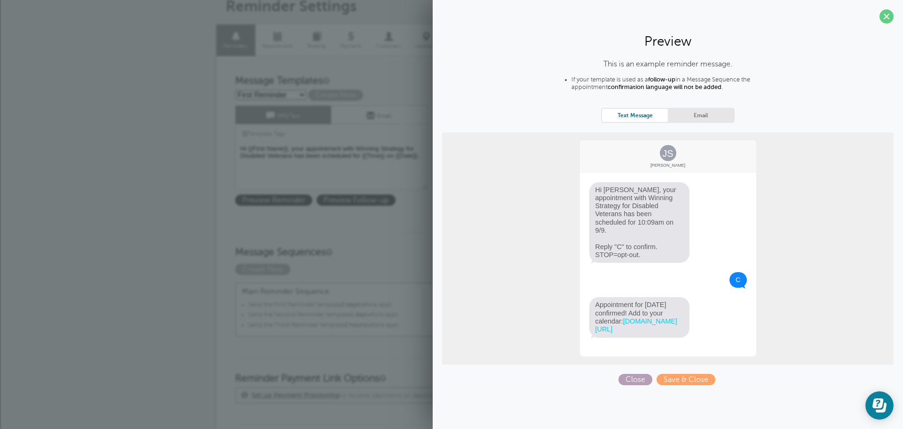
click at [634, 382] on span "Close" at bounding box center [636, 378] width 34 height 11
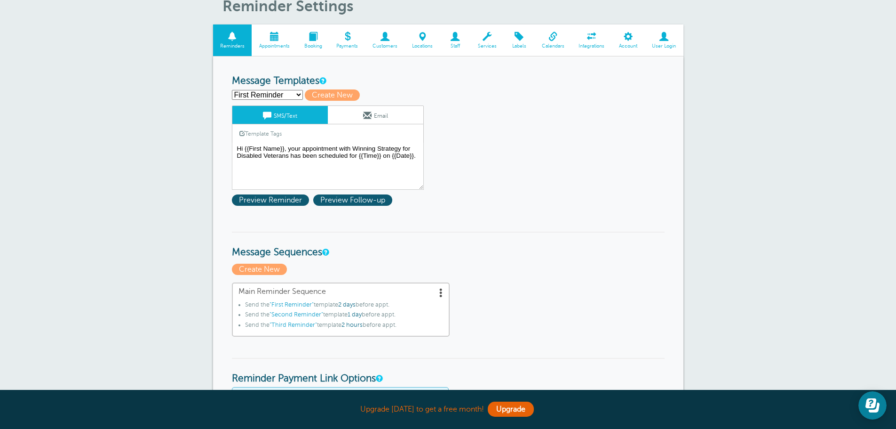
click at [276, 93] on select "First Reminder Second Reminder Third Reminder Create new..." at bounding box center [267, 95] width 71 height 10
select select "161205"
click at [232, 90] on select "First Reminder Second Reminder Third Reminder Create new..." at bounding box center [267, 95] width 71 height 10
type input "Second Reminder"
type textarea "Hi {{First Name}}, you have an appointment with Winning Strategy for Disabled V…"
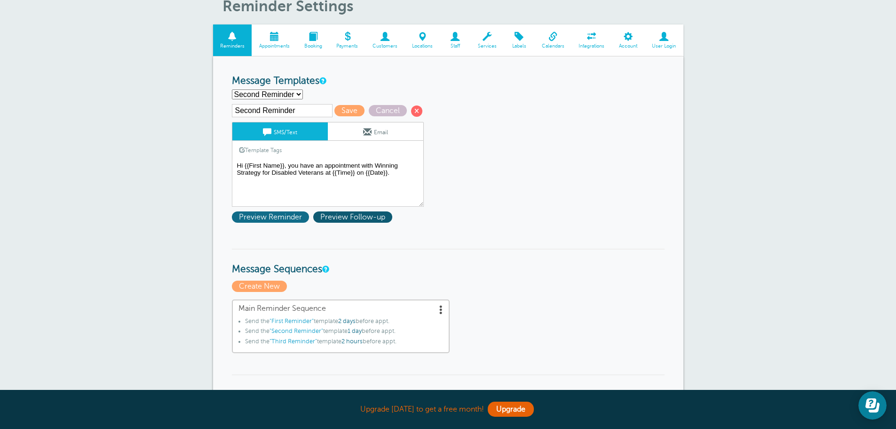
click at [279, 217] on span "Preview Reminder" at bounding box center [270, 216] width 77 height 11
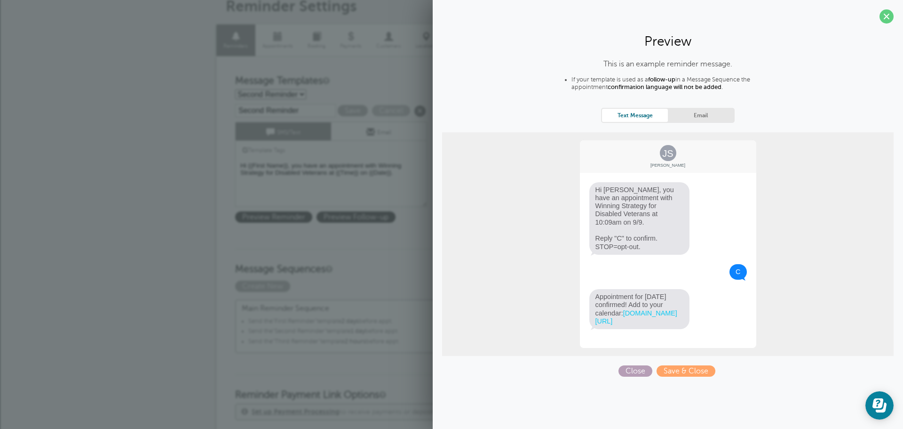
click at [632, 369] on span "Close" at bounding box center [636, 370] width 34 height 11
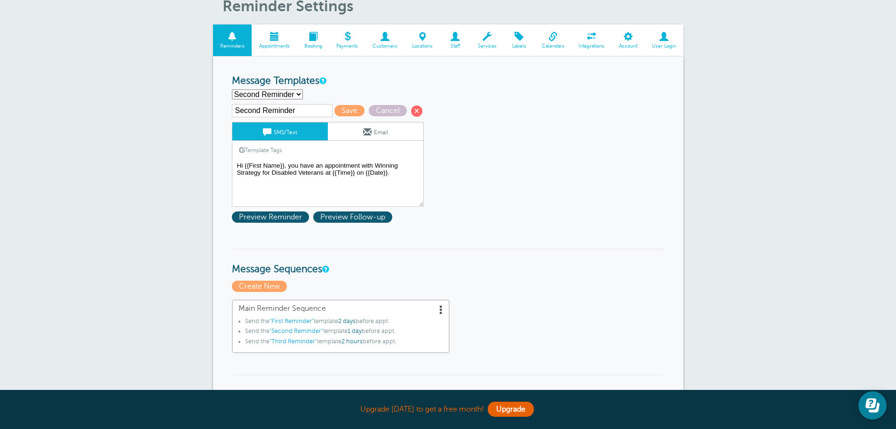
click at [361, 132] on link "Email" at bounding box center [375, 131] width 95 height 18
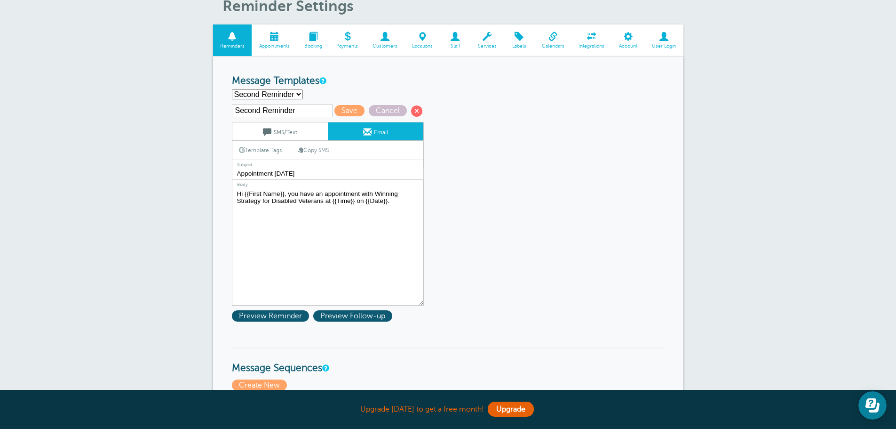
drag, startPoint x: 401, startPoint y: 223, endPoint x: 399, endPoint y: 229, distance: 6.4
click at [401, 223] on textarea "Hi {{First Name}}, your appointment with Winning Strategy for Disabled Veterans…" at bounding box center [328, 247] width 192 height 118
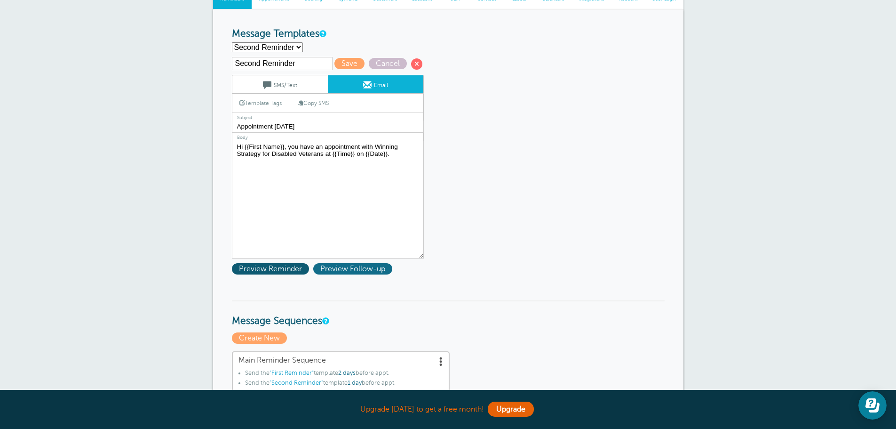
click at [359, 271] on span "Preview Follow-up" at bounding box center [352, 268] width 79 height 11
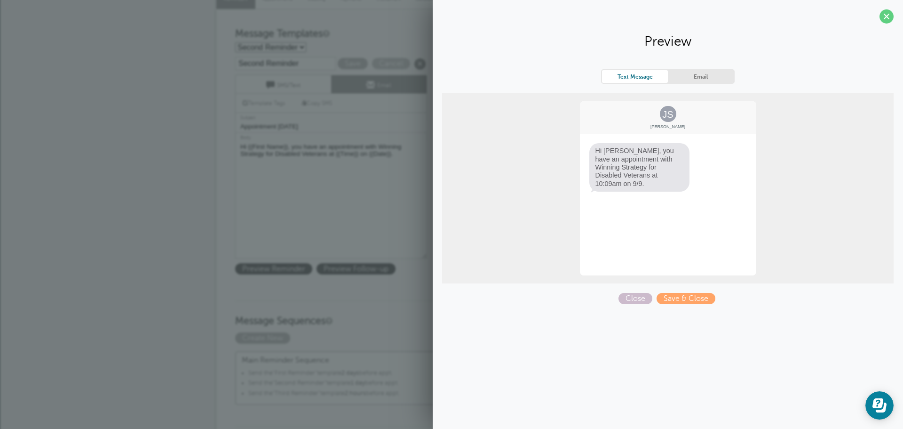
click at [632, 306] on section "Preview Text Message Email JS Jane Smith Hi Jane, you have an appointment with …" at bounding box center [668, 155] width 470 height 311
click at [638, 295] on span "Close" at bounding box center [636, 298] width 34 height 11
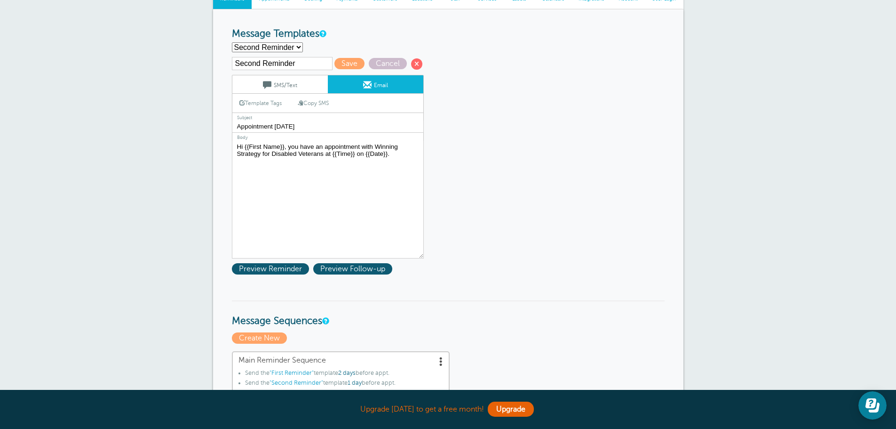
click at [419, 303] on h3 "Message Sequences" at bounding box center [448, 313] width 433 height 27
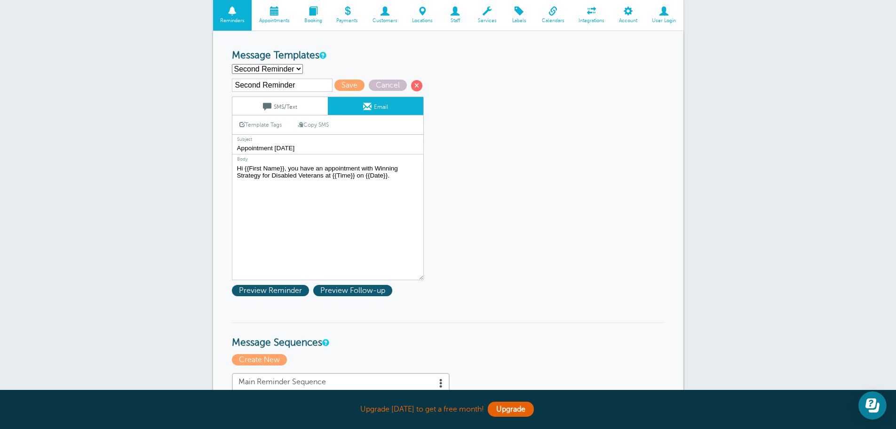
scroll to position [47, 0]
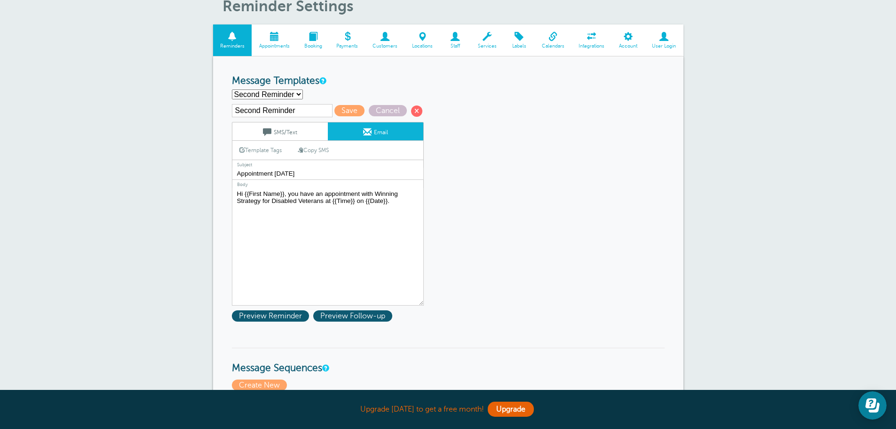
click at [491, 39] on span at bounding box center [486, 36] width 33 height 9
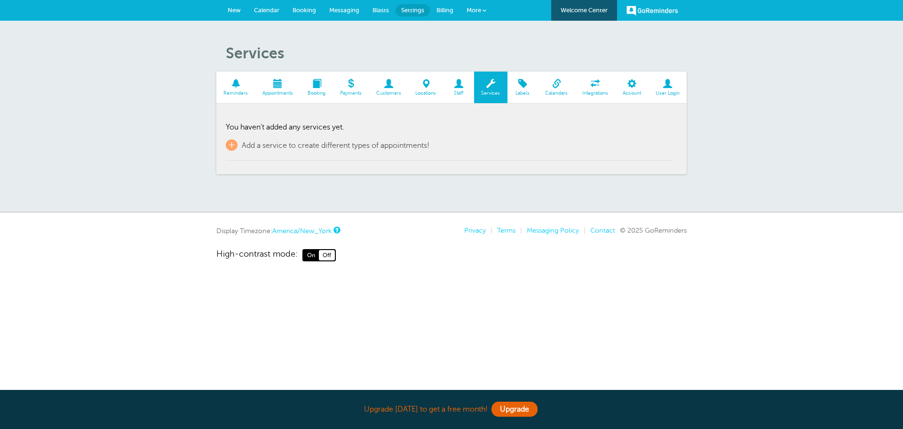
click at [233, 93] on span "Reminders" at bounding box center [236, 93] width 30 height 6
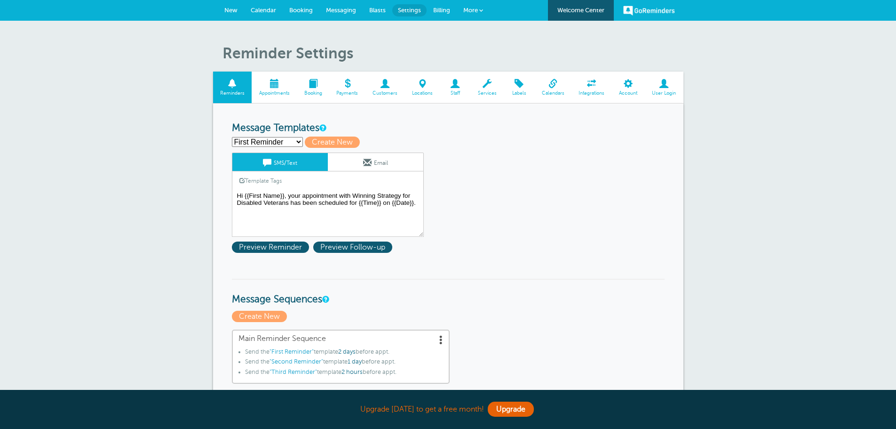
click at [300, 142] on select "First Reminder Second Reminder Third Reminder Create new..." at bounding box center [267, 142] width 71 height 10
click at [232, 137] on select "First Reminder Second Reminder Third Reminder Create new..." at bounding box center [267, 142] width 71 height 10
click at [289, 244] on span "Preview Reminder" at bounding box center [270, 246] width 77 height 11
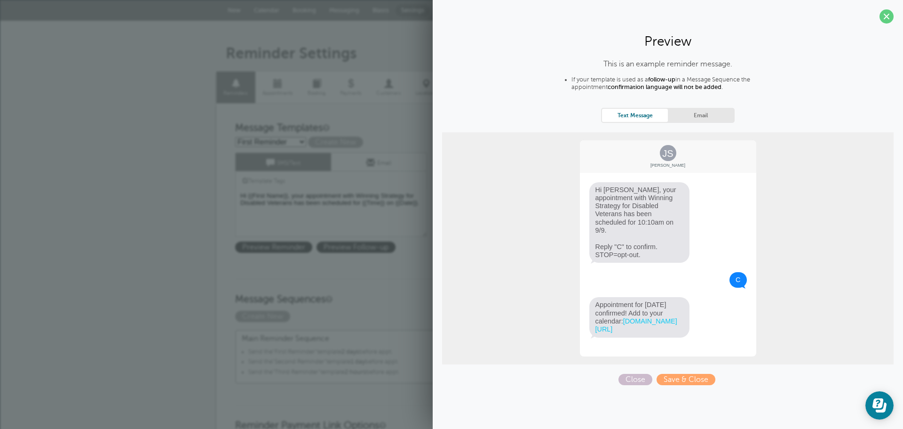
click at [296, 181] on div "Template Tags Copy SMS" at bounding box center [331, 180] width 192 height 18
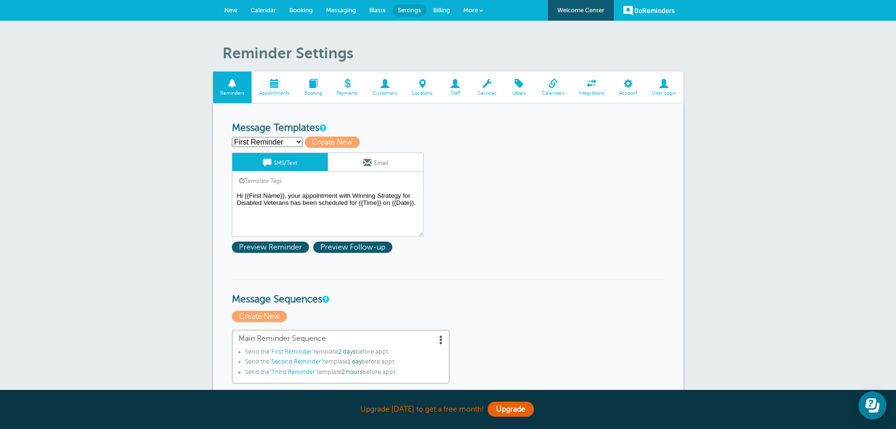
click at [294, 142] on select "First Reminder Second Reminder Third Reminder Create new..." at bounding box center [267, 142] width 71 height 10
select select "161205"
click at [232, 137] on select "First Reminder Second Reminder Third Reminder Create new..." at bounding box center [267, 142] width 71 height 10
type input "Second Reminder"
type textarea "Hi {{First Name}}, you have an appointment with Winning Strategy for Disabled V…"
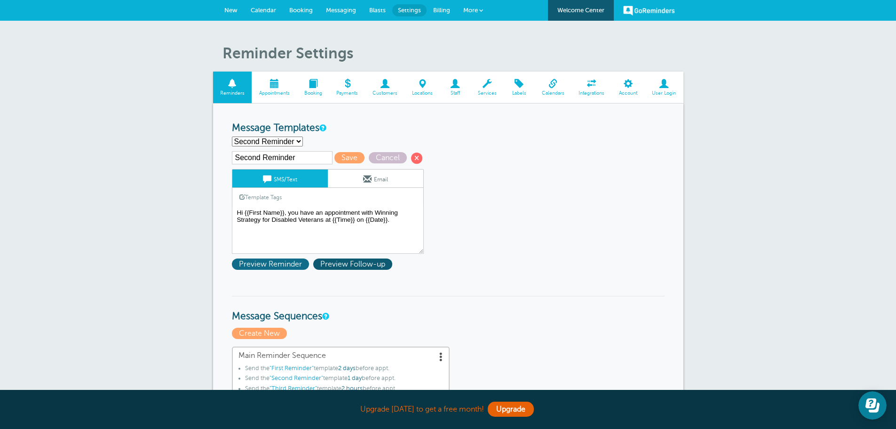
click at [297, 264] on span "Preview Reminder" at bounding box center [270, 263] width 77 height 11
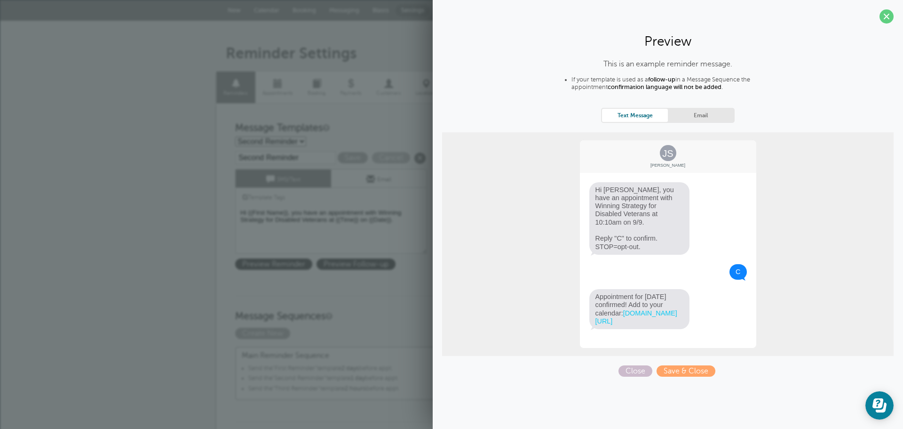
click at [313, 221] on textarea "Hi {{First Name}}, your appointment with Winning Strategy for Disabled Veterans…" at bounding box center [331, 229] width 192 height 47
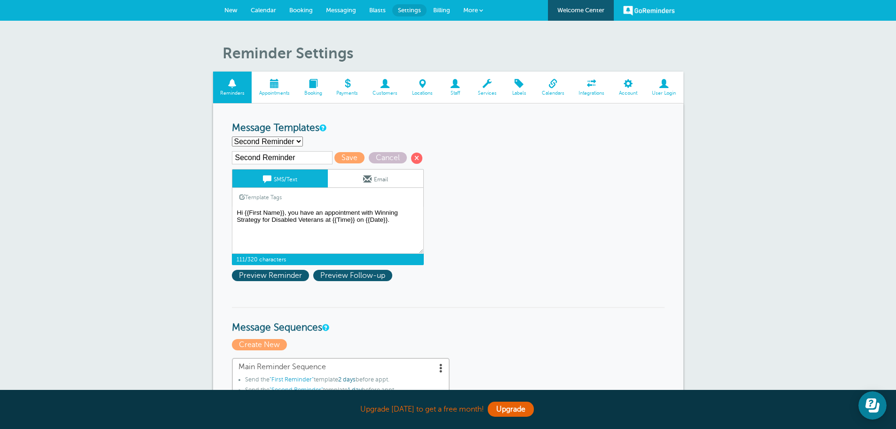
click at [290, 143] on select "First Reminder Second Reminder Third Reminder Create new..." at bounding box center [267, 141] width 71 height 10
select select "161203"
click at [232, 136] on select "First Reminder Second Reminder Third Reminder Create new..." at bounding box center [267, 141] width 71 height 10
type input "First Reminder"
type textarea "Hi {{First Name}}, your appointment with Winning Strategy for Disabled Veterans…"
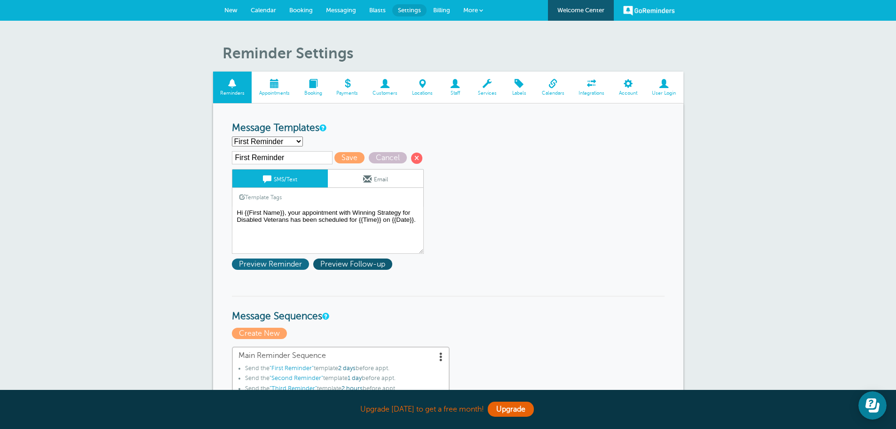
click at [270, 267] on span "Preview Reminder" at bounding box center [270, 263] width 77 height 11
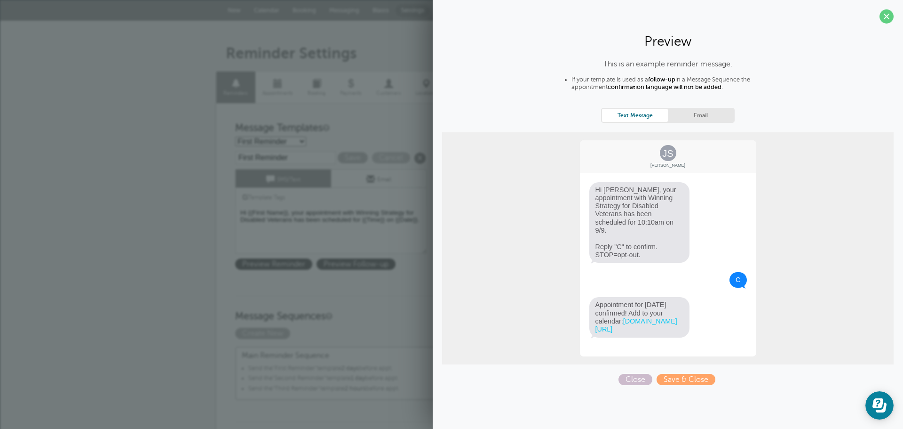
click at [312, 192] on div "Template Tags Copy SMS" at bounding box center [331, 197] width 192 height 18
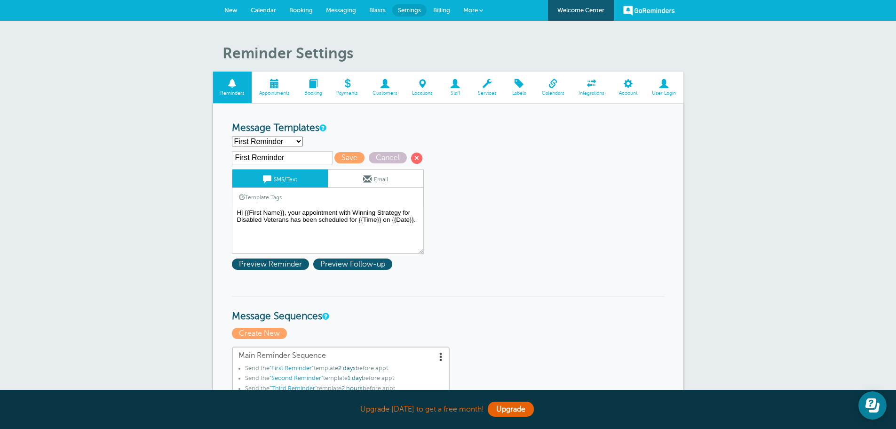
click at [293, 141] on select "First Reminder Second Reminder Third Reminder Create new..." at bounding box center [267, 141] width 71 height 10
select select "161205"
click at [232, 136] on select "First Reminder Second Reminder Third Reminder Create new..." at bounding box center [267, 141] width 71 height 10
type input "Second Reminder"
type textarea "Hi {{First Name}}, you have an appointment with Winning Strategy for Disabled V…"
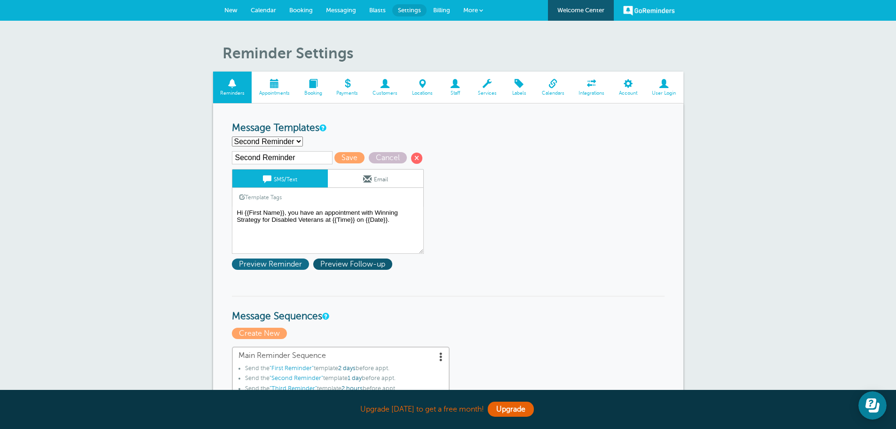
click at [274, 262] on span "Preview Reminder" at bounding box center [270, 263] width 77 height 11
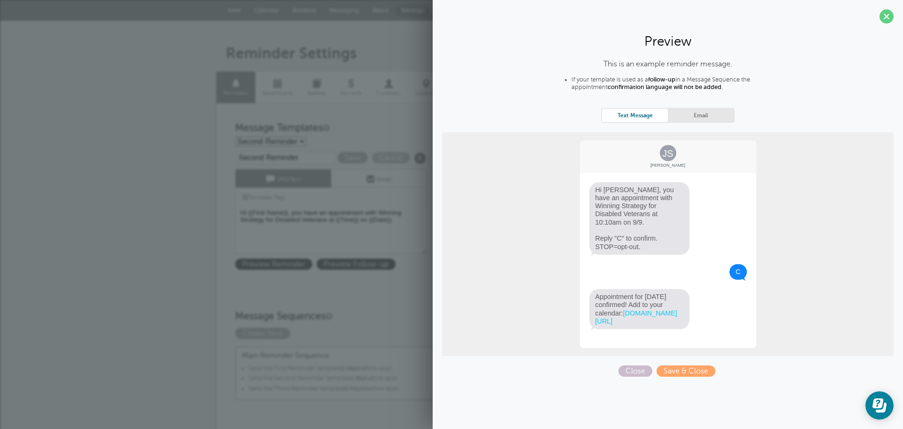
click at [370, 204] on div "Template Tags Copy SMS" at bounding box center [331, 197] width 192 height 18
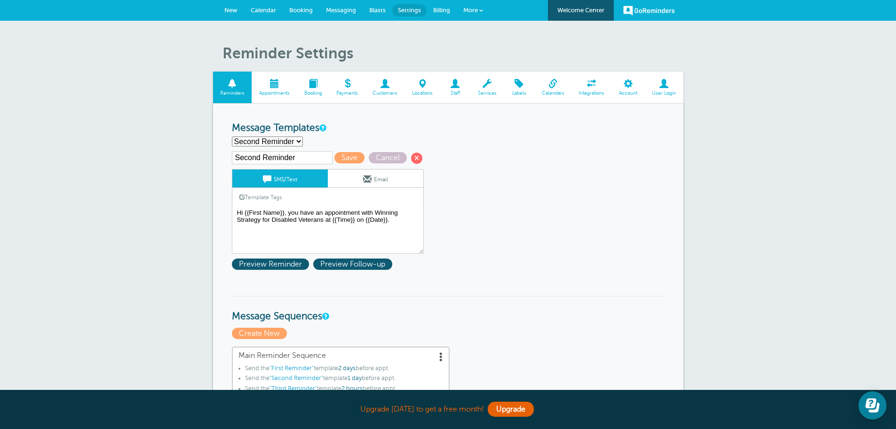
click at [298, 143] on select "First Reminder Second Reminder Third Reminder Create new..." at bounding box center [267, 141] width 71 height 10
select select "161203"
click at [232, 136] on select "First Reminder Second Reminder Third Reminder Create new..." at bounding box center [267, 141] width 71 height 10
type input "First Reminder"
type textarea "Hi {{First Name}}, your appointment with Winning Strategy for Disabled Veterans…"
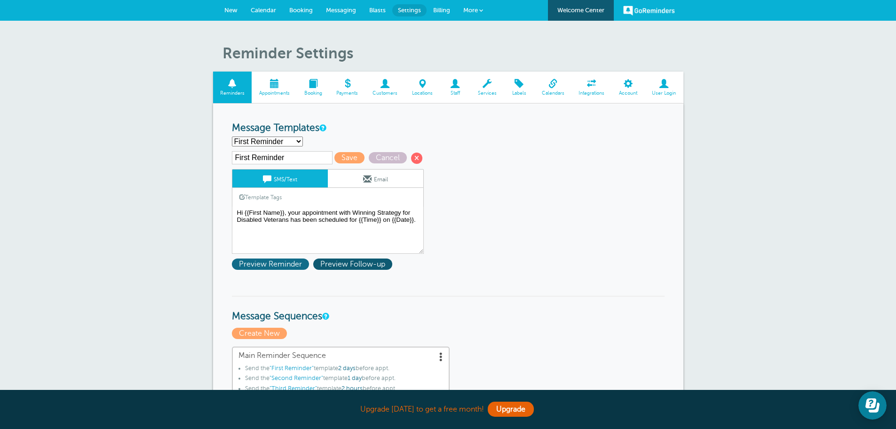
click at [284, 260] on span "Preview Reminder" at bounding box center [270, 263] width 77 height 11
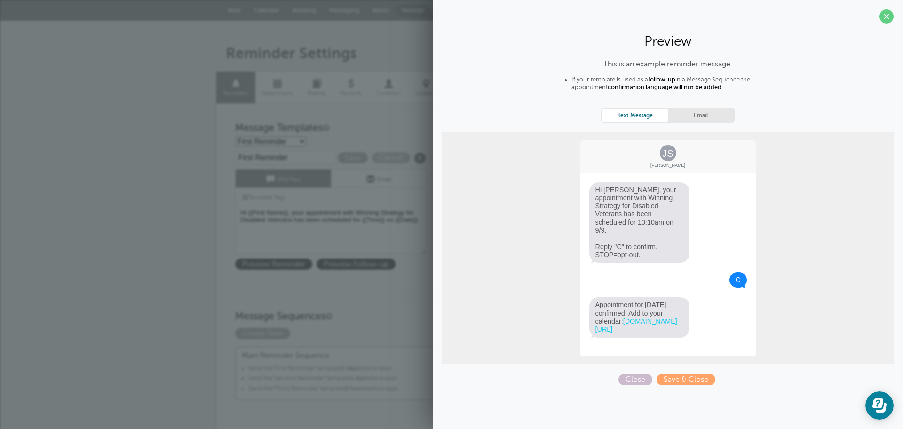
click at [311, 139] on div "First Reminder Second Reminder Third Reminder Create new... Create New" at bounding box center [451, 141] width 433 height 10
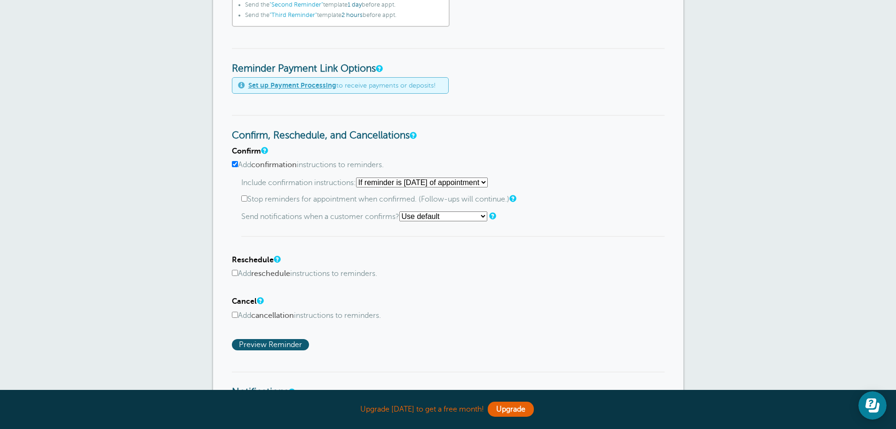
scroll to position [376, 0]
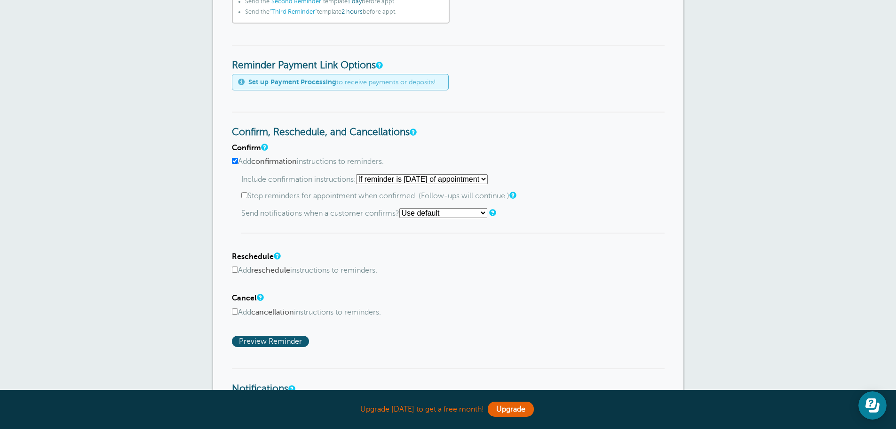
click at [235, 269] on input "Add reschedule instructions to reminders." at bounding box center [235, 269] width 6 height 6
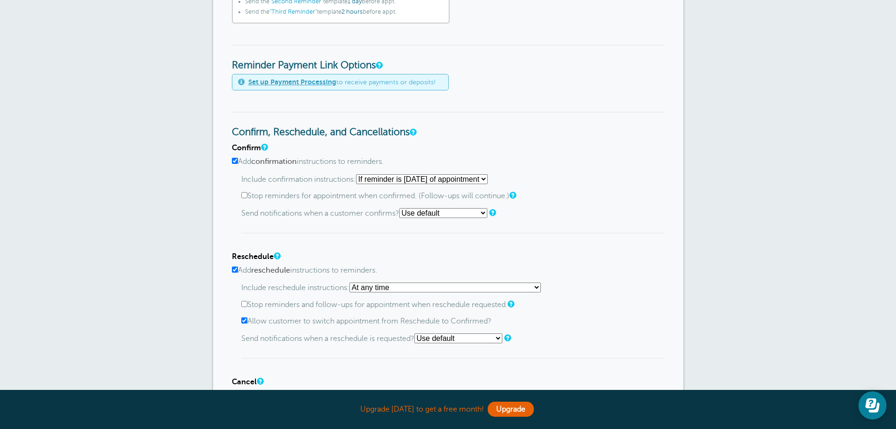
click at [235, 270] on input "Add reschedule instructions to reminders." at bounding box center [235, 269] width 6 height 6
checkbox input "false"
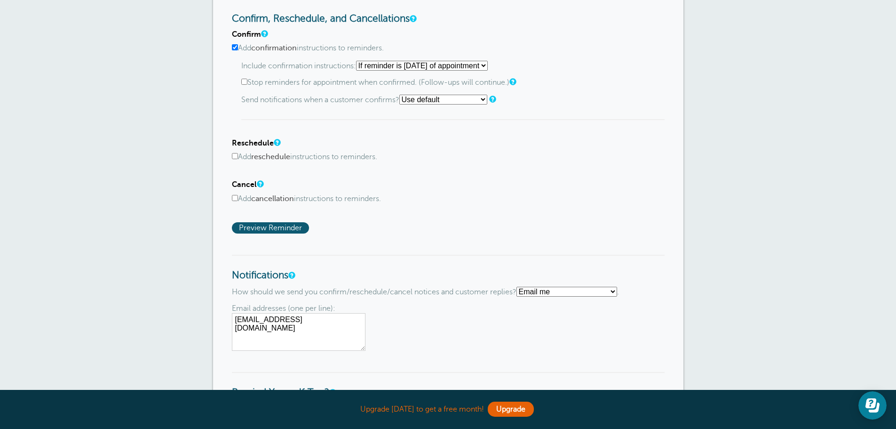
scroll to position [517, 0]
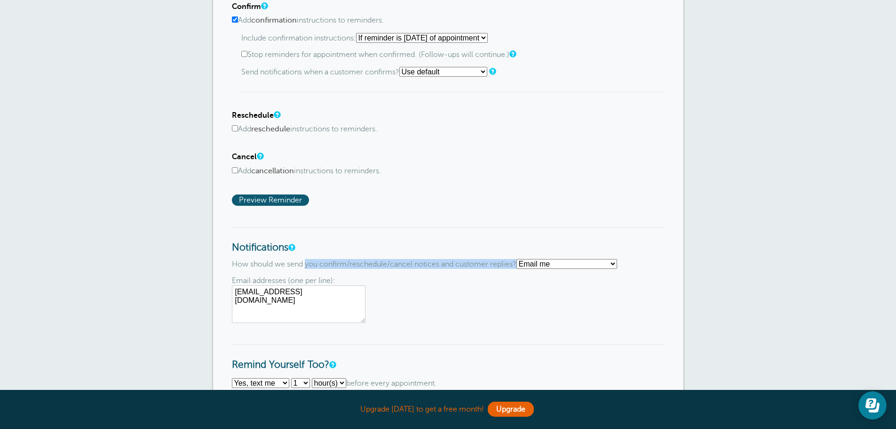
drag, startPoint x: 306, startPoint y: 263, endPoint x: 519, endPoint y: 264, distance: 213.1
click at [519, 264] on p "How should we send you confirm/reschedule/cancel notices and customer replies? …" at bounding box center [448, 264] width 433 height 10
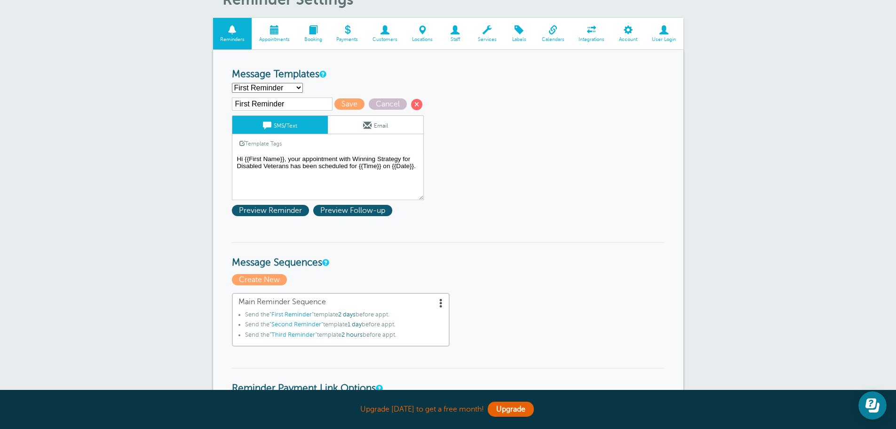
scroll to position [0, 0]
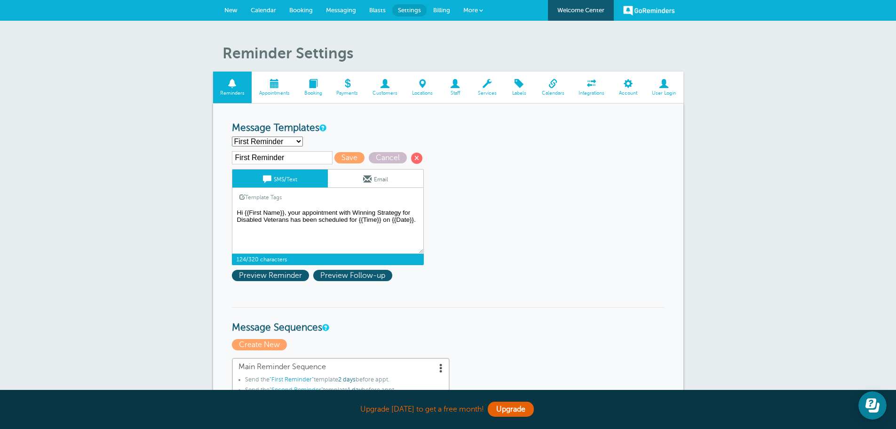
click at [374, 234] on textarea "Hi {{First Name}}, your appointment with Winning Strategy for Disabled Veterans…" at bounding box center [328, 229] width 192 height 47
click at [293, 141] on select "First Reminder Second Reminder Third Reminder Create new..." at bounding box center [267, 141] width 71 height 10
select select "161205"
click at [232, 136] on select "First Reminder Second Reminder Third Reminder Create new..." at bounding box center [267, 141] width 71 height 10
type input "Second Reminder"
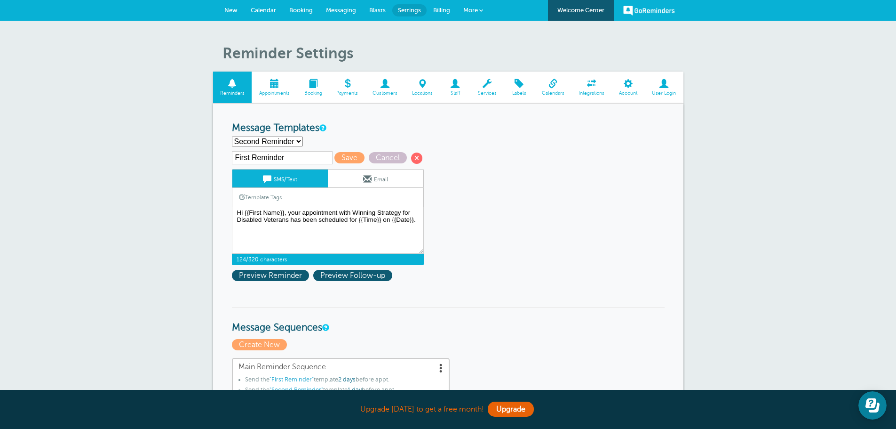
type textarea "Hi {{First Name}}, you have an appointment with Winning Strategy for Disabled V…"
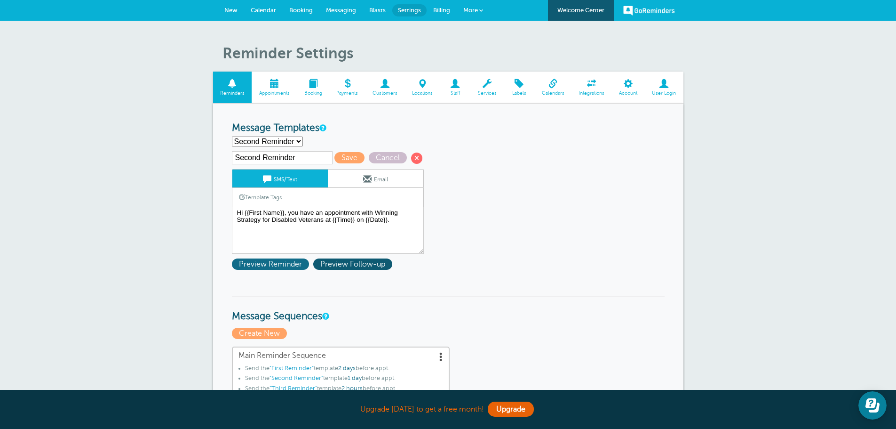
click at [280, 264] on span "Preview Reminder" at bounding box center [270, 263] width 77 height 11
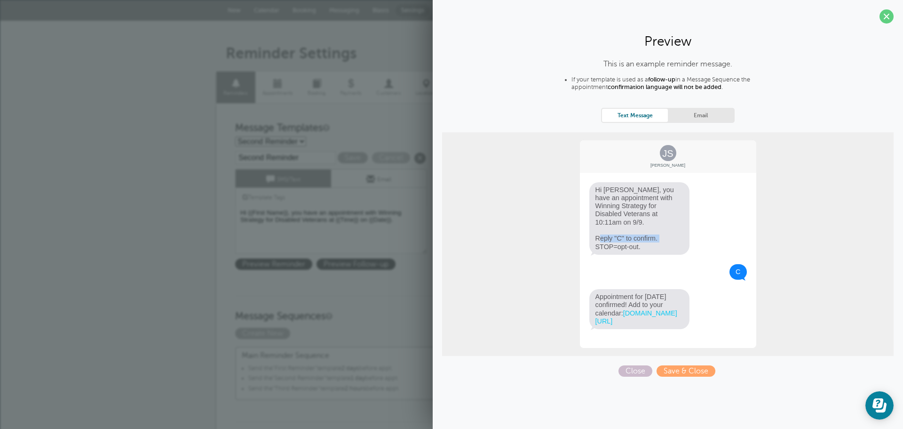
drag, startPoint x: 595, startPoint y: 230, endPoint x: 659, endPoint y: 230, distance: 64.4
click at [659, 230] on span "Hi Jane, you have an appointment with Winning Strategy for Disabled Veterans at…" at bounding box center [639, 218] width 101 height 72
copy span "Reply "C" to confirm."
click at [329, 217] on textarea "Hi {{First Name}}, your appointment with Winning Strategy for Disabled Veterans…" at bounding box center [331, 229] width 192 height 47
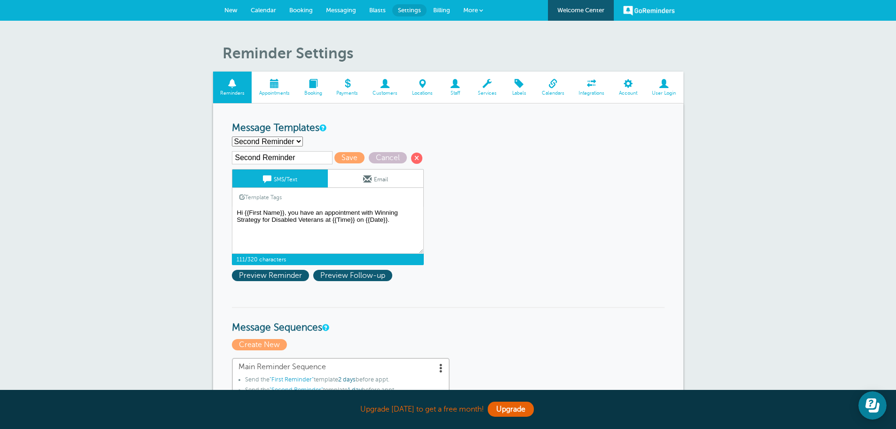
click at [276, 144] on select "First Reminder Second Reminder Third Reminder Create new..." at bounding box center [267, 141] width 71 height 10
select select "161203"
click at [232, 136] on select "First Reminder Second Reminder Third Reminder Create new..." at bounding box center [267, 141] width 71 height 10
type input "First Reminder"
click at [341, 234] on textarea "Hi {{First Name}}, your appointment with Winning Strategy for Disabled Veterans…" at bounding box center [328, 229] width 192 height 47
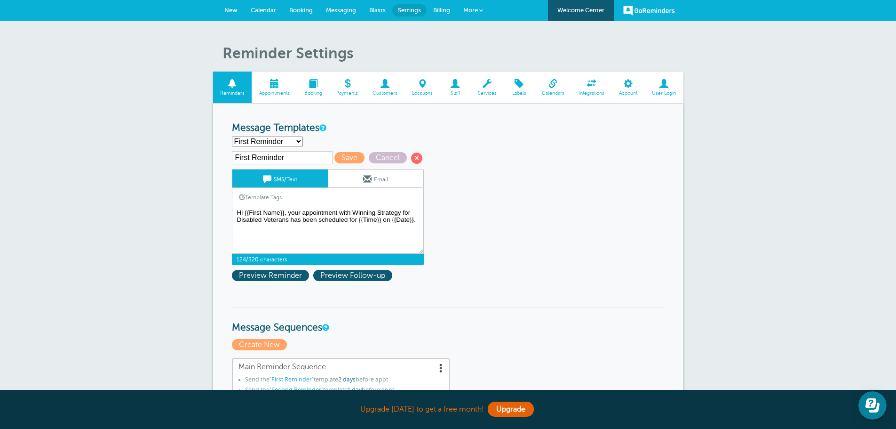
click at [332, 238] on textarea "Hi {{First Name}}, your appointment with Winning Strategy for Disabled Veterans…" at bounding box center [328, 229] width 192 height 47
click at [418, 218] on textarea "Hi {{First Name}}, your appointment with Winning Strategy for Disabled Veterans…" at bounding box center [328, 229] width 192 height 47
paste textarea "Reply "C" to confirm."
click at [310, 238] on textarea "Hi {{First Name}}, your appointment with Winning Strategy for Disabled Veterans…" at bounding box center [328, 229] width 192 height 47
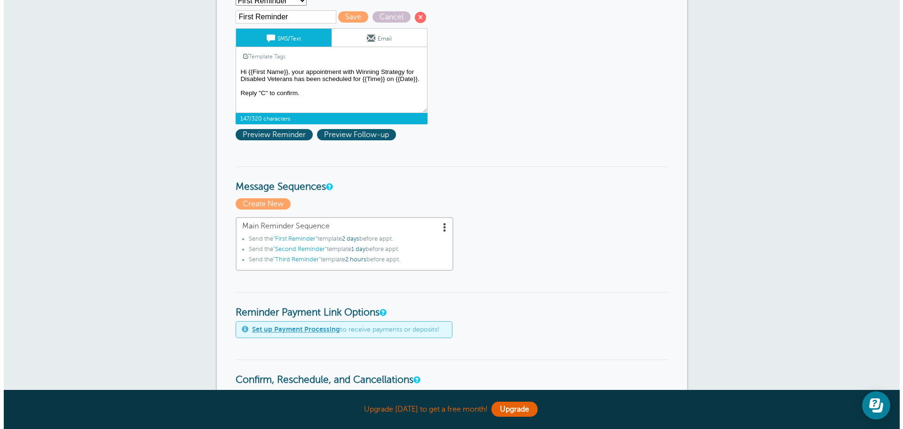
scroll to position [141, 0]
type textarea "Hi {{First Name}}, your appointment with Winning Strategy for Disabled Veterans…"
click at [290, 236] on span ""First Reminder"" at bounding box center [292, 238] width 44 height 7
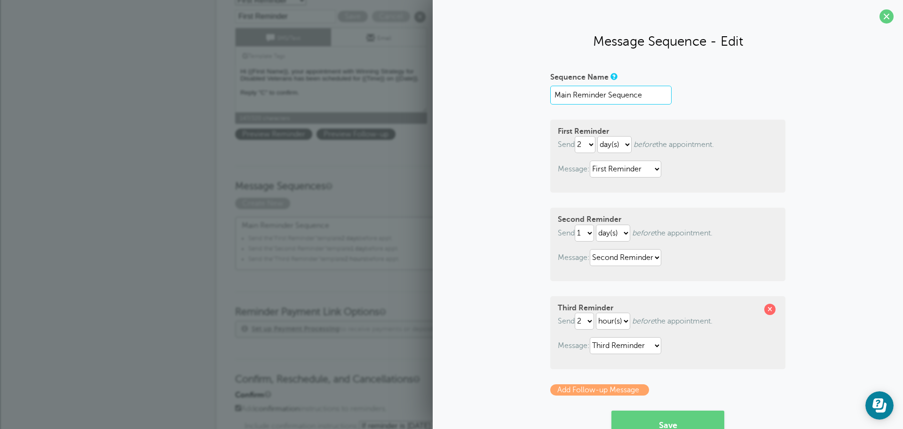
click at [630, 95] on input "Main Reminder Sequence" at bounding box center [610, 95] width 121 height 19
click at [707, 101] on div "Sequence Name Main Reminder Sequence" at bounding box center [667, 86] width 235 height 35
click at [651, 169] on select "First Reminder Second Reminder Third Reminder" at bounding box center [625, 168] width 71 height 17
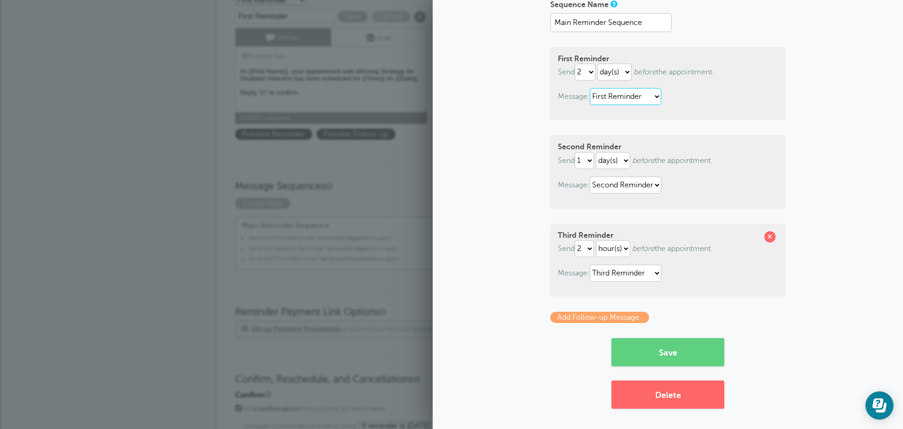
scroll to position [73, 0]
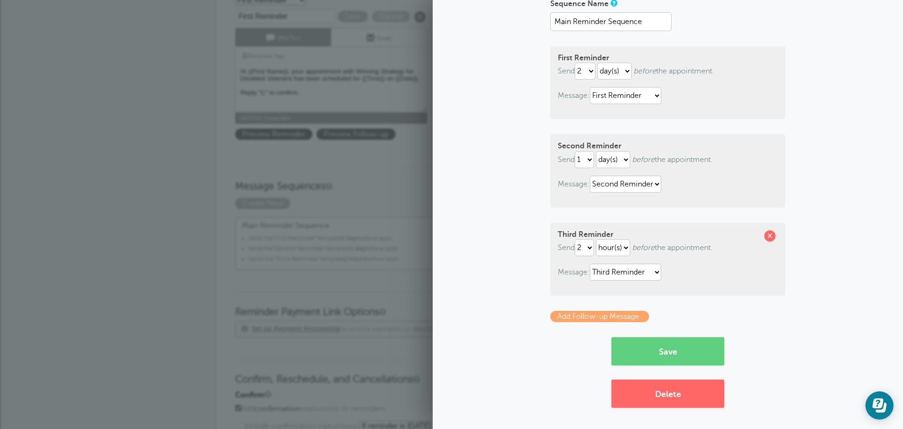
click at [573, 311] on link "Add Follow-up Message" at bounding box center [599, 315] width 99 height 11
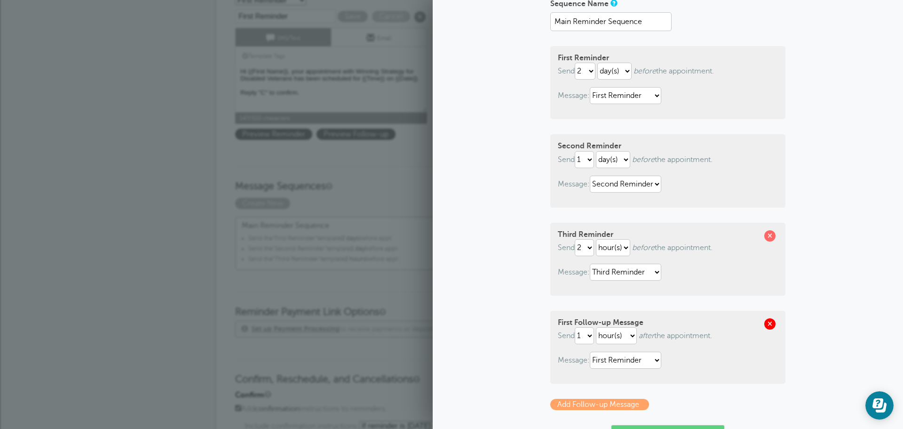
click at [764, 323] on span at bounding box center [769, 323] width 11 height 11
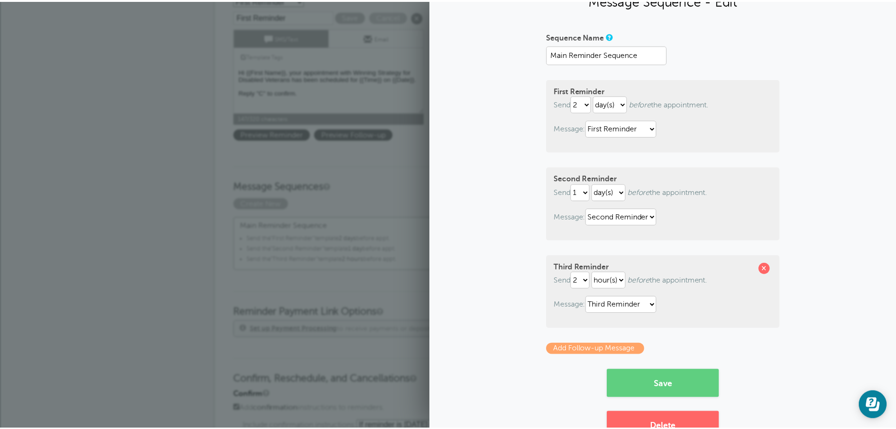
scroll to position [0, 0]
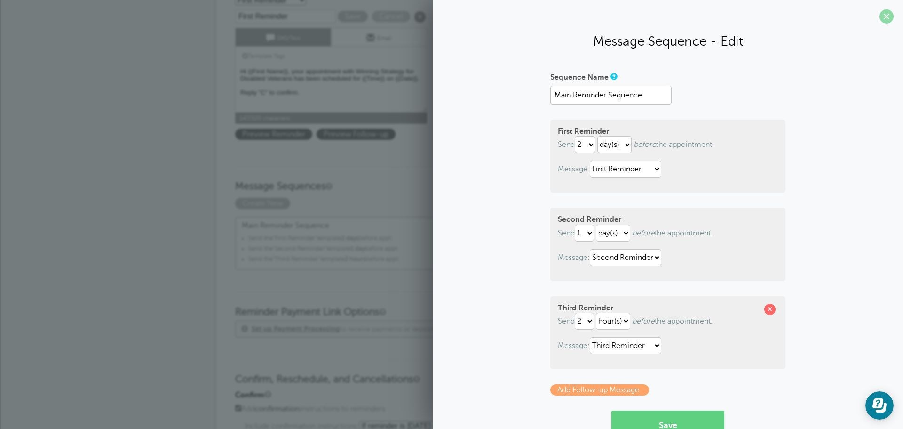
click at [881, 13] on span at bounding box center [887, 16] width 14 height 14
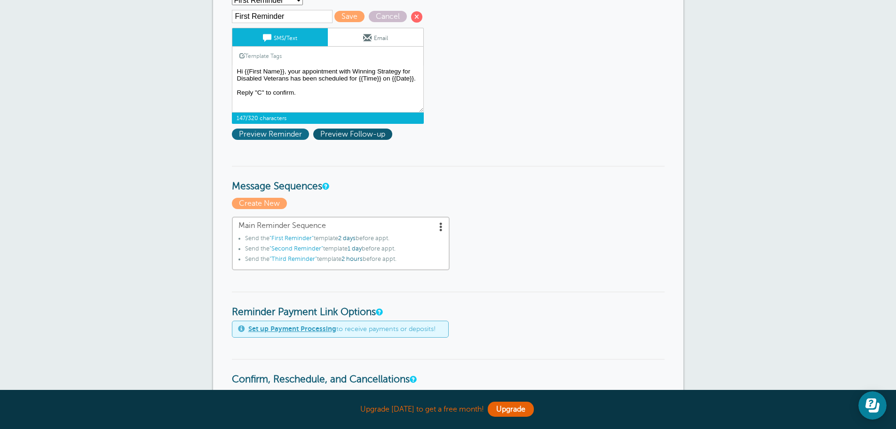
click at [286, 130] on span "Preview Reminder" at bounding box center [270, 133] width 77 height 11
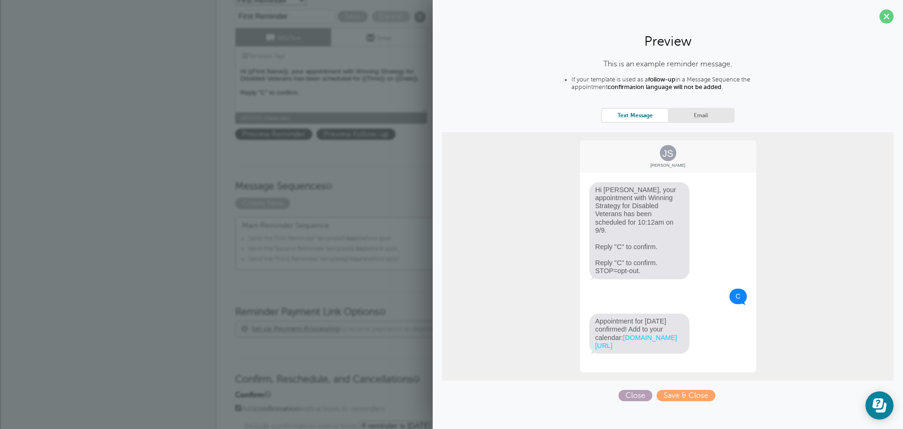
click at [641, 397] on span "Close" at bounding box center [636, 394] width 34 height 11
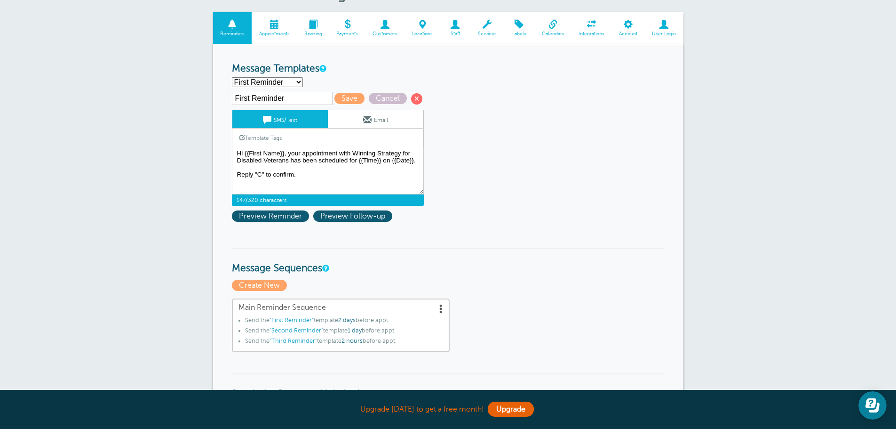
scroll to position [47, 0]
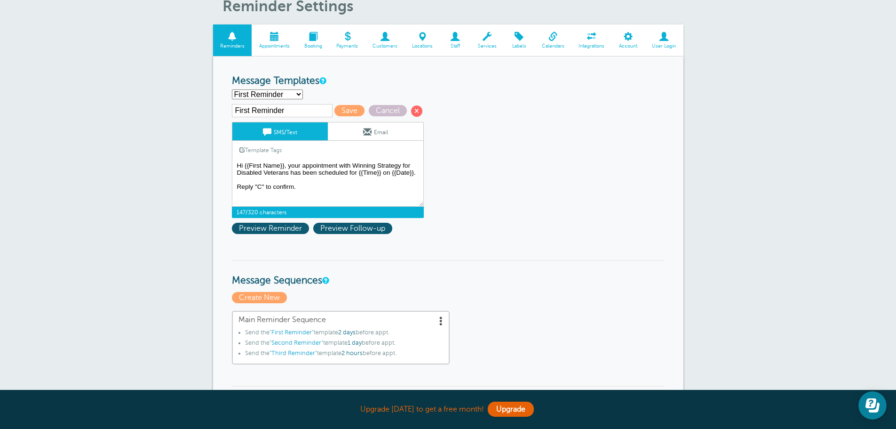
click at [295, 93] on select "First Reminder Second Reminder Third Reminder Create new..." at bounding box center [267, 94] width 71 height 10
select select "161205"
click at [232, 89] on select "First Reminder Second Reminder Third Reminder Create new..." at bounding box center [267, 94] width 71 height 10
type input "Second Reminder"
type textarea "Hi {{First Name}}, you have an appointment with Winning Strategy for Disabled V…"
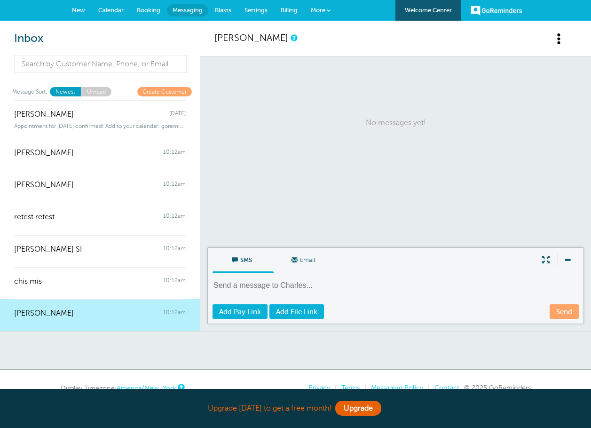
click at [179, 10] on span "Messaging" at bounding box center [188, 10] width 30 height 7
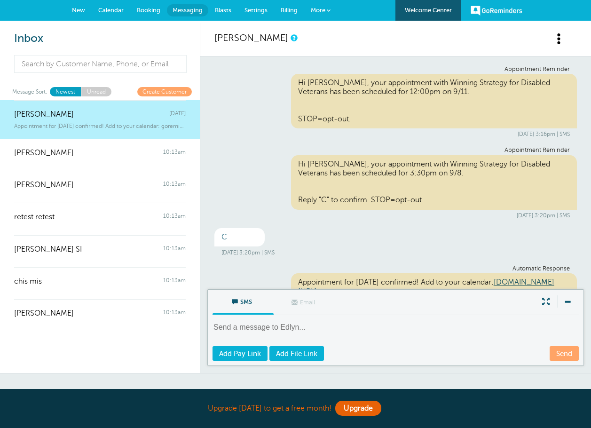
scroll to position [31, 0]
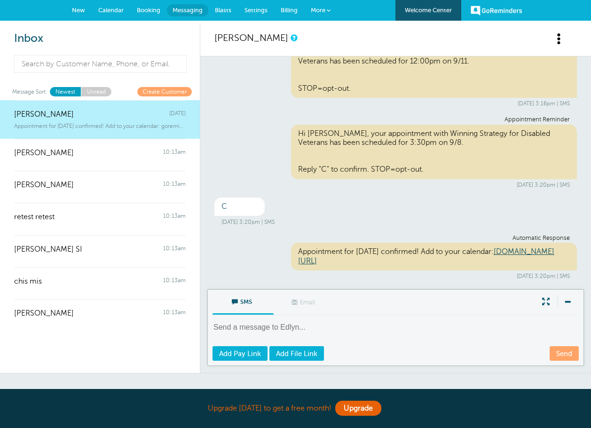
click at [101, 14] on link "Calendar" at bounding box center [111, 10] width 39 height 21
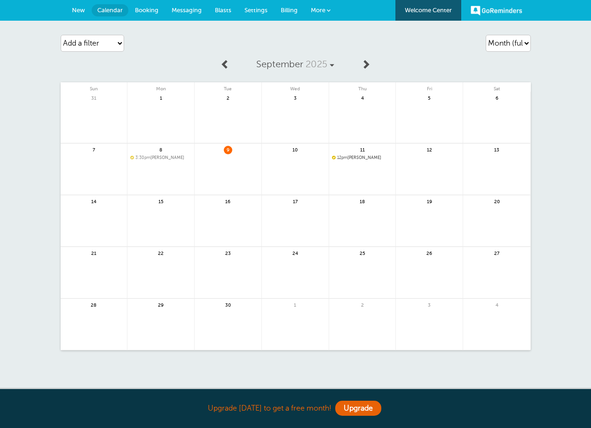
click at [252, 11] on span "Settings" at bounding box center [256, 10] width 23 height 7
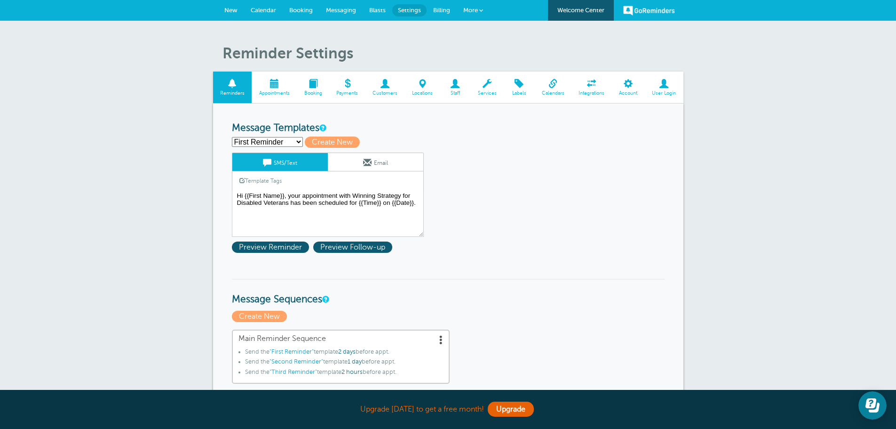
click at [555, 89] on link "Calendars" at bounding box center [552, 87] width 37 height 32
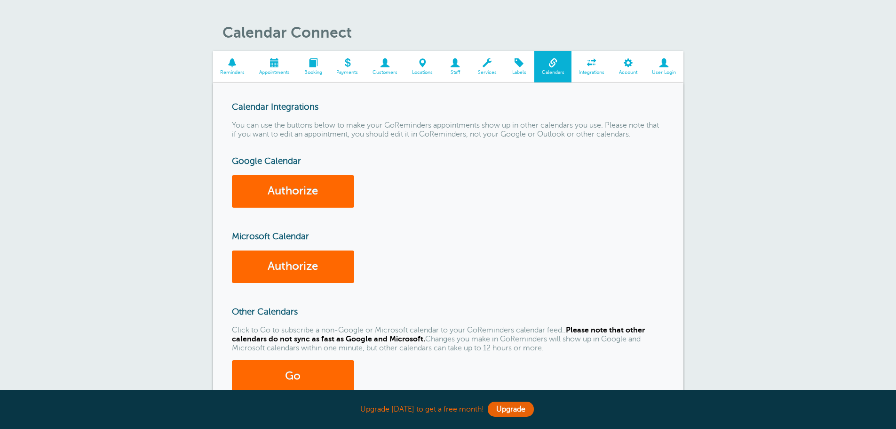
scroll to position [47, 0]
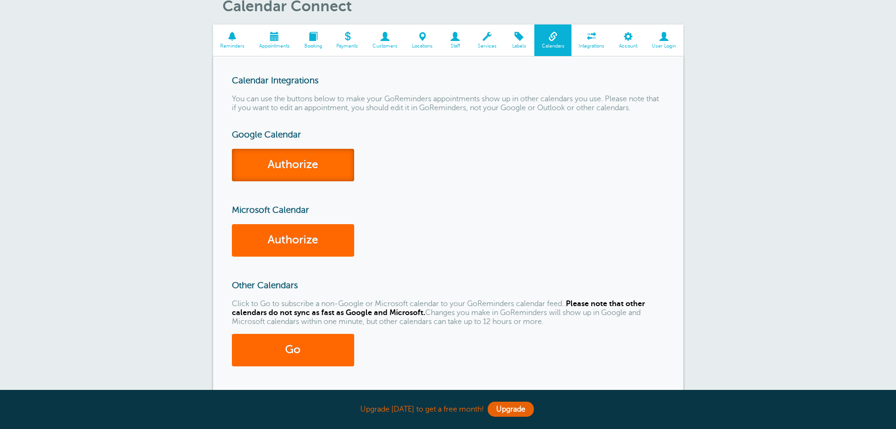
click at [308, 164] on link "Authorize" at bounding box center [293, 165] width 122 height 32
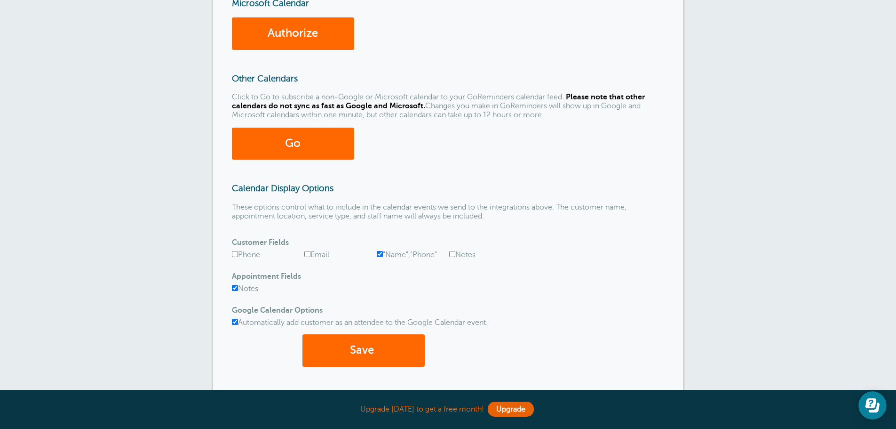
click at [237, 254] on input "Phone" at bounding box center [235, 254] width 6 height 6
checkbox input "true"
click at [310, 252] on label "Email" at bounding box center [316, 254] width 25 height 8
click at [310, 252] on input "Email" at bounding box center [307, 254] width 6 height 6
checkbox input "true"
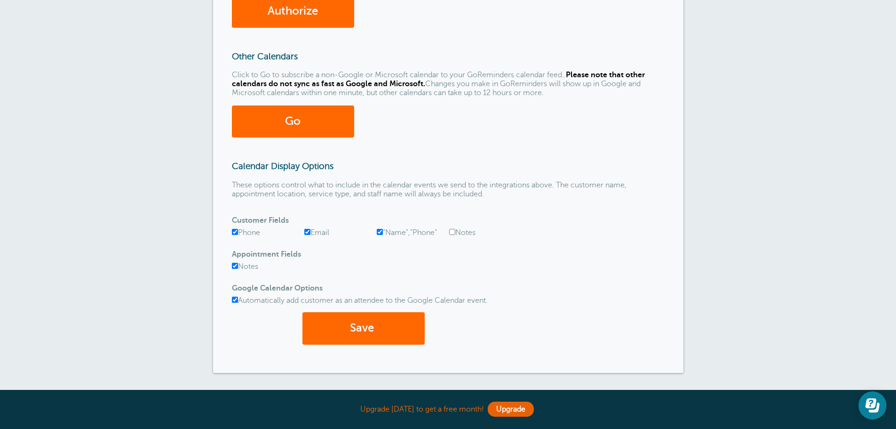
scroll to position [329, 0]
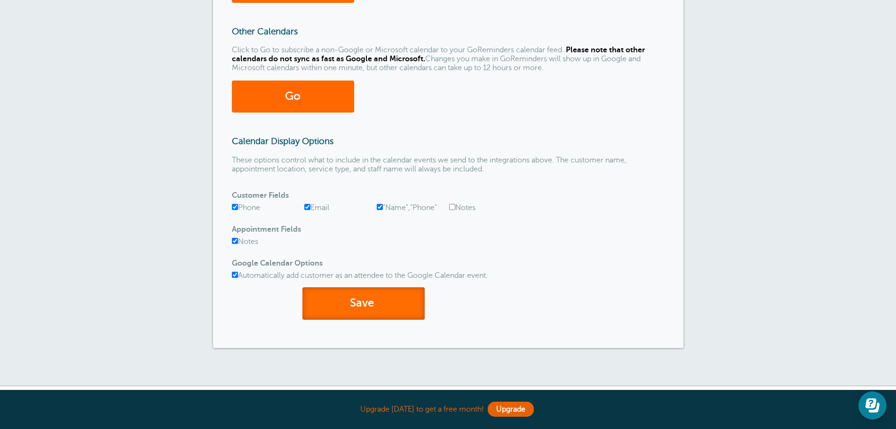
click at [367, 304] on button "Save" at bounding box center [363, 303] width 122 height 32
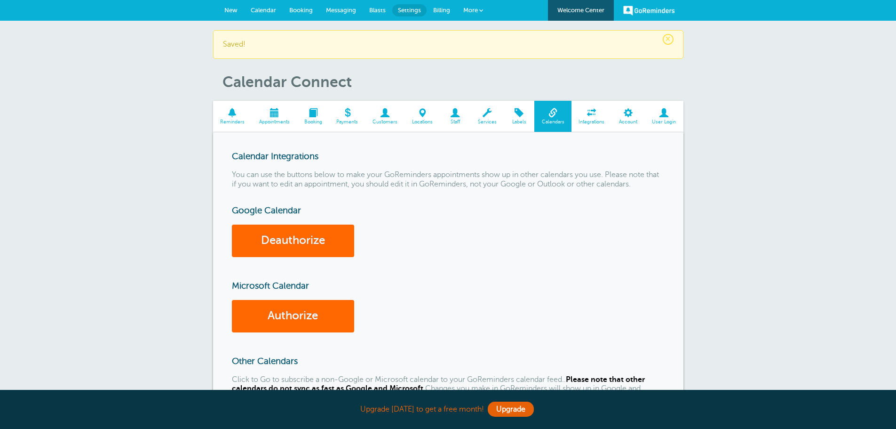
click at [587, 114] on span at bounding box center [592, 112] width 40 height 9
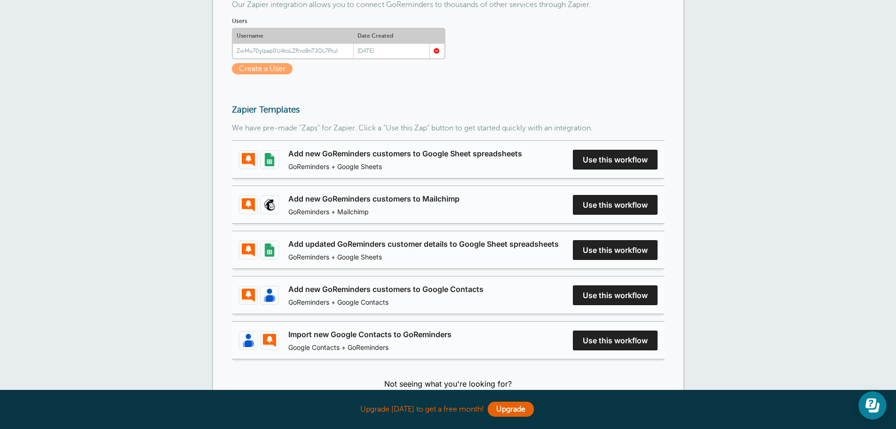
click at [522, 159] on link "Add new GoReminders customers to Google Sheet spreadsheets" at bounding box center [405, 153] width 234 height 11
